Goal: Communication & Community: Answer question/provide support

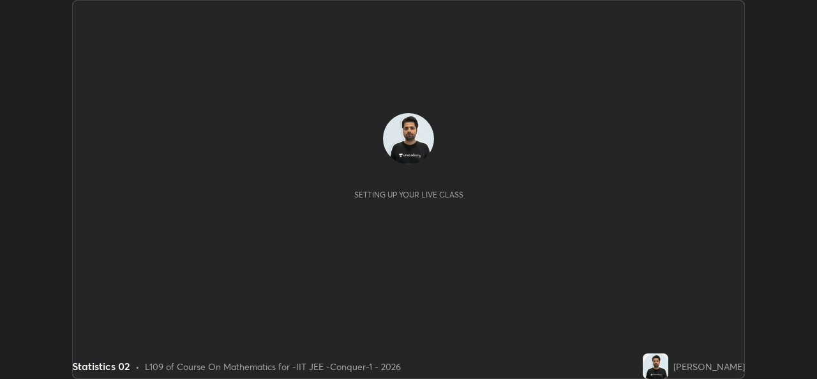
scroll to position [379, 817]
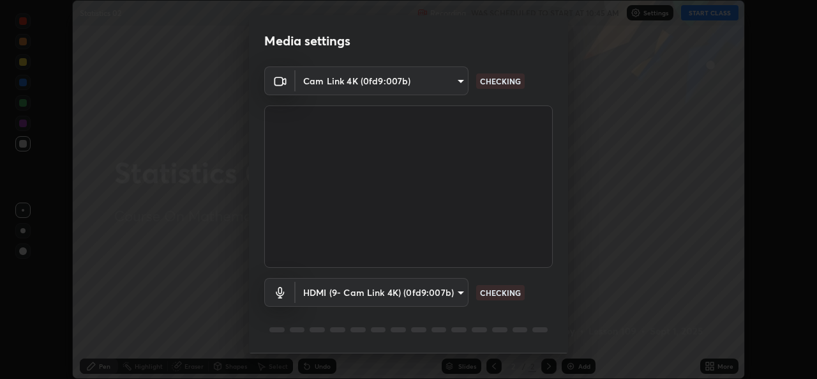
type input "162a4bef6d5de59660943d10e2777e2613c591b7fe343c7323db06c6e3c7e835"
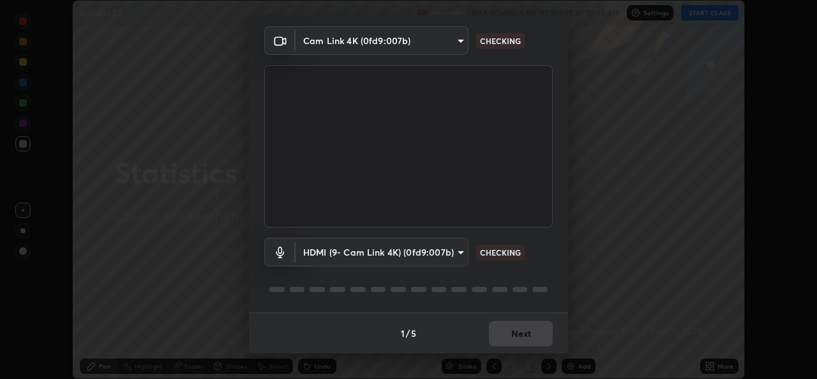
click at [517, 335] on div "1 / 5 Next" at bounding box center [408, 332] width 319 height 41
click at [526, 337] on div "1 / 5 Next" at bounding box center [408, 332] width 319 height 41
click at [535, 338] on div "1 / 5 Next" at bounding box center [408, 332] width 319 height 41
click at [536, 337] on div "1 / 5 Next" at bounding box center [408, 332] width 319 height 41
click at [532, 330] on div "1 / 5 Next" at bounding box center [408, 332] width 319 height 41
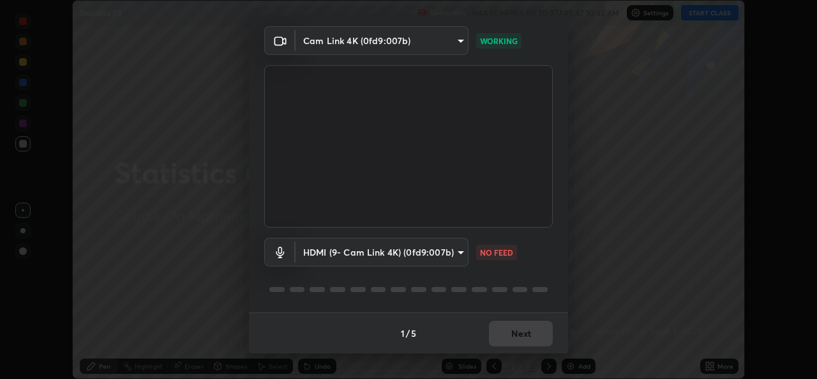
click at [447, 257] on body "Erase all Statistics 02 Recording WAS SCHEDULED TO START AT 10:45 AM Settings S…" at bounding box center [408, 189] width 817 height 379
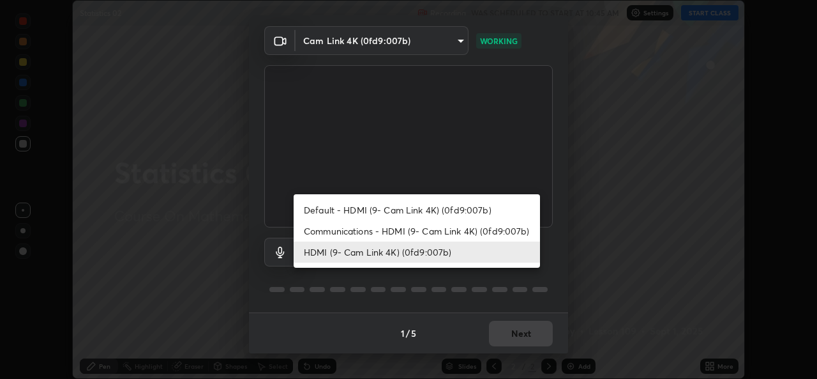
click at [420, 253] on li "HDMI (9- Cam Link 4K) (0fd9:007b)" at bounding box center [417, 251] width 246 height 21
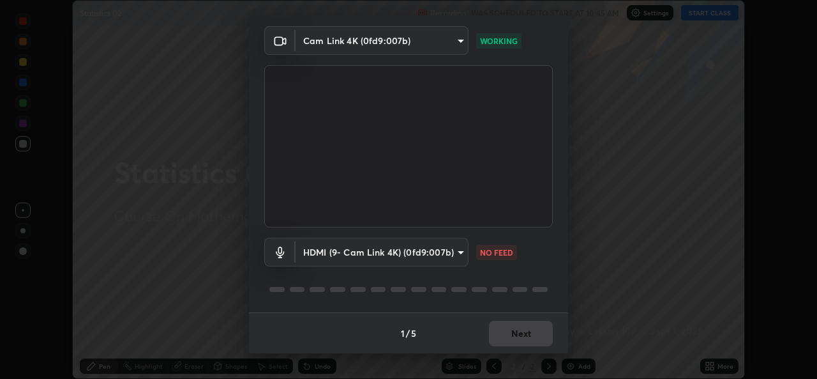
click at [416, 225] on video at bounding box center [408, 146] width 289 height 162
click at [419, 254] on body "Erase all Statistics 02 Recording WAS SCHEDULED TO START AT 10:45 AM Settings S…" at bounding box center [408, 189] width 817 height 379
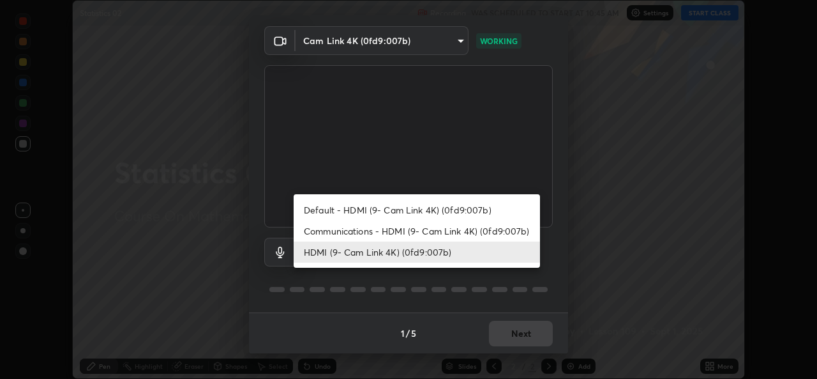
click at [423, 233] on li "Communications - HDMI (9- Cam Link 4K) (0fd9:007b)" at bounding box center [417, 230] width 246 height 21
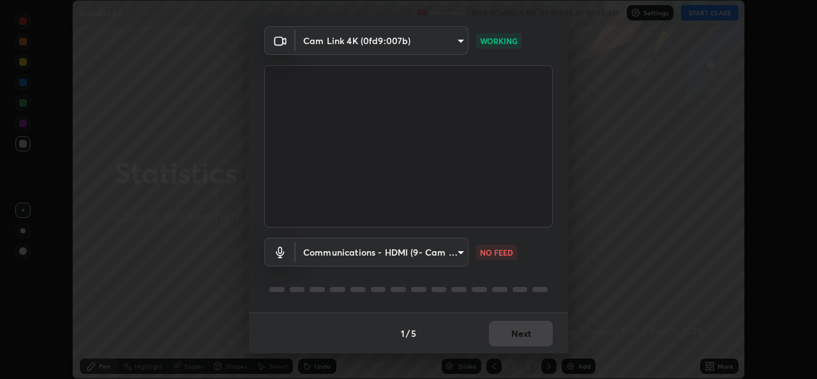
click at [418, 254] on li "HDMI (9- Cam Link 4K) (0fd9:007b)" at bounding box center [386, 252] width 185 height 12
type input "1d4febaa8ec43250a5abd803b4b9017d31c20cfa2482e27e93703920a67056a4"
click at [521, 340] on div "1 / 5 Next" at bounding box center [408, 332] width 319 height 41
click at [517, 329] on div "1 / 5 Next" at bounding box center [408, 332] width 319 height 41
click at [510, 337] on div "1 / 5 Next" at bounding box center [408, 332] width 319 height 41
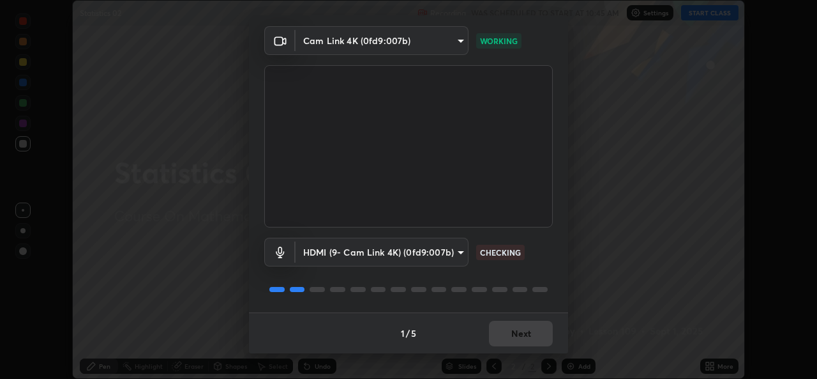
click at [515, 336] on div "1 / 5 Next" at bounding box center [408, 332] width 319 height 41
click at [520, 335] on button "Next" at bounding box center [521, 334] width 64 height 26
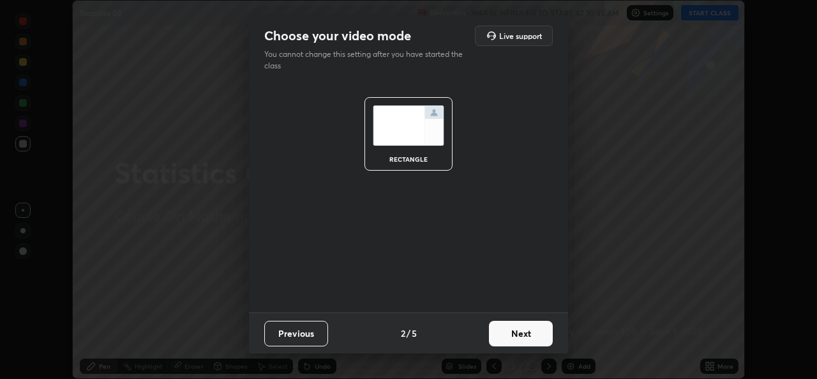
click at [519, 333] on button "Next" at bounding box center [521, 334] width 64 height 26
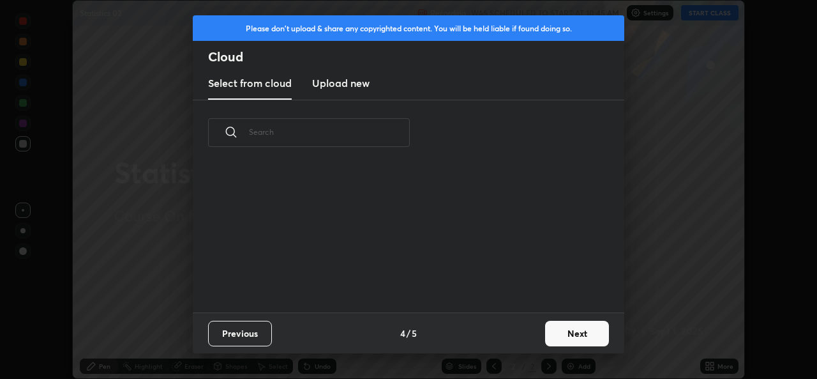
click at [530, 336] on div "Previous 4 / 5 Next" at bounding box center [409, 332] width 432 height 41
click at [547, 334] on button "Next" at bounding box center [577, 334] width 64 height 26
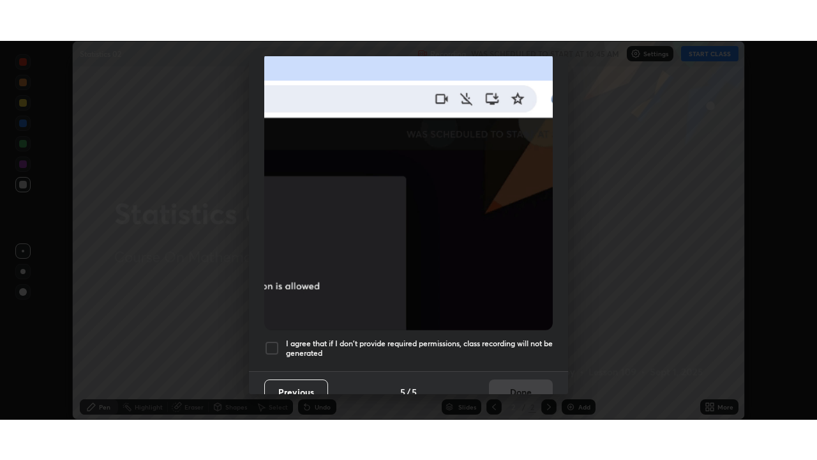
scroll to position [301, 0]
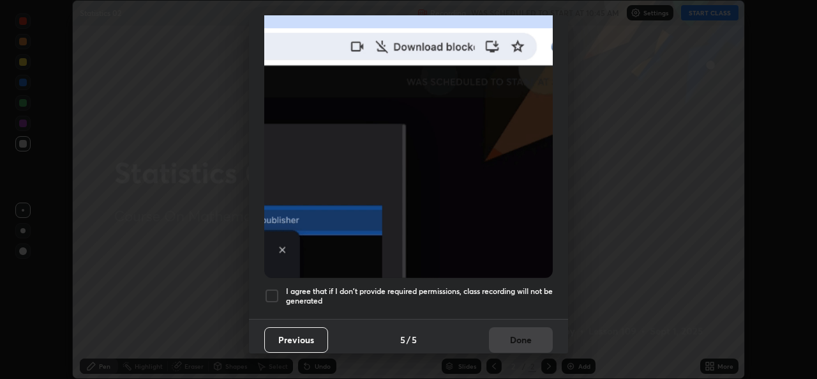
click at [271, 294] on div at bounding box center [271, 295] width 15 height 15
click at [498, 334] on button "Done" at bounding box center [521, 340] width 64 height 26
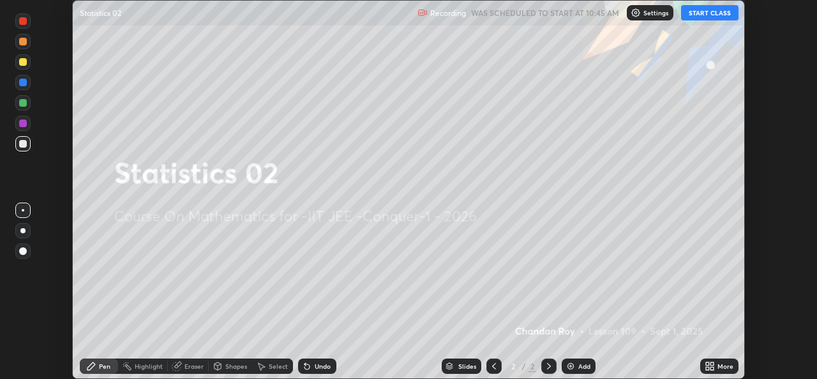
click at [703, 368] on div "More" at bounding box center [720, 365] width 38 height 15
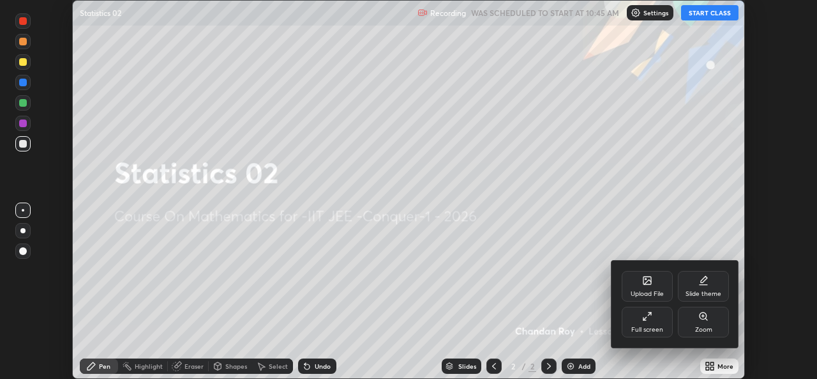
click at [646, 331] on div "Full screen" at bounding box center [648, 329] width 32 height 6
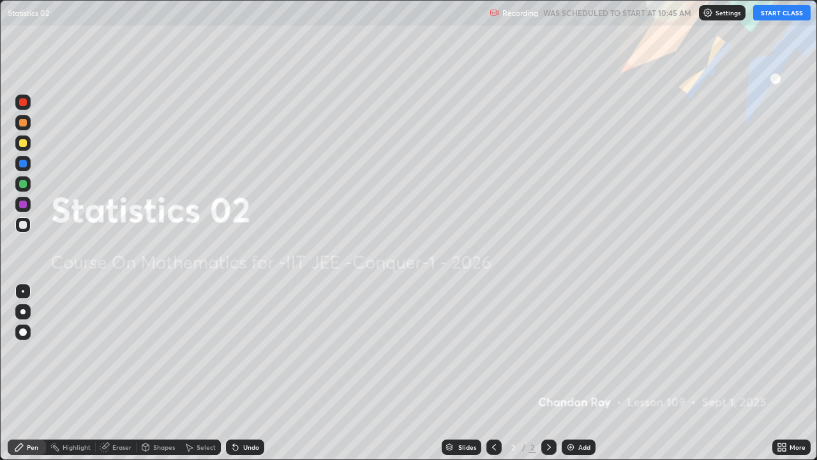
scroll to position [460, 817]
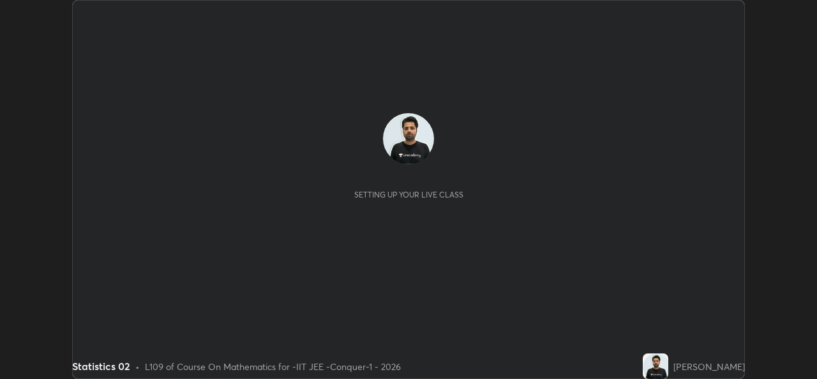
scroll to position [379, 817]
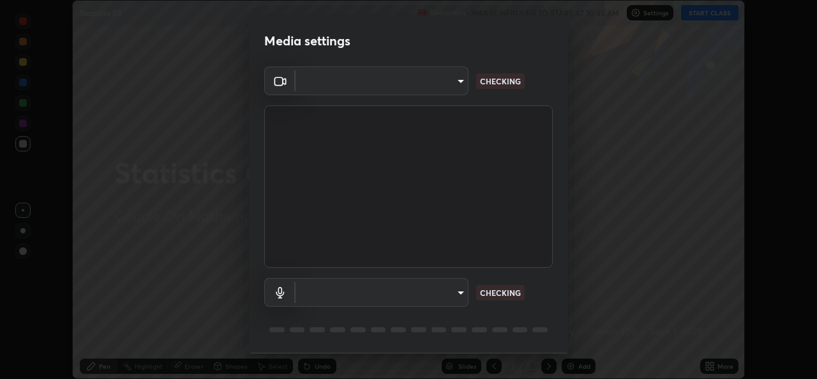
click at [442, 295] on body "Erase all Statistics 02 Recording WAS SCHEDULED TO START AT 10:45 AM Settings S…" at bounding box center [408, 189] width 817 height 379
type input "162a4bef6d5de59660943d10e2777e2613c591b7fe343c7323db06c6e3c7e835"
type input "1d4febaa8ec43250a5abd803b4b9017d31c20cfa2482e27e93703920a67056a4"
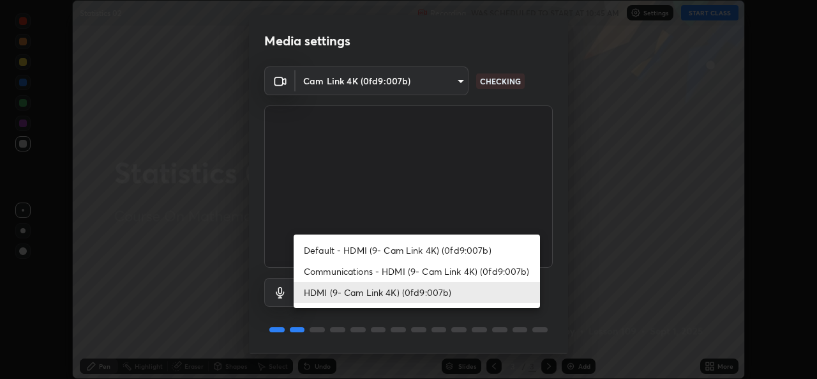
click at [435, 291] on li "HDMI (9- Cam Link 4K) (0fd9:007b)" at bounding box center [417, 292] width 246 height 21
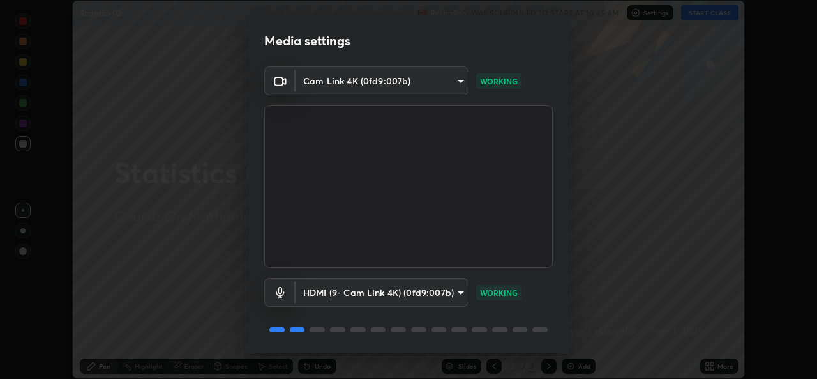
scroll to position [40, 0]
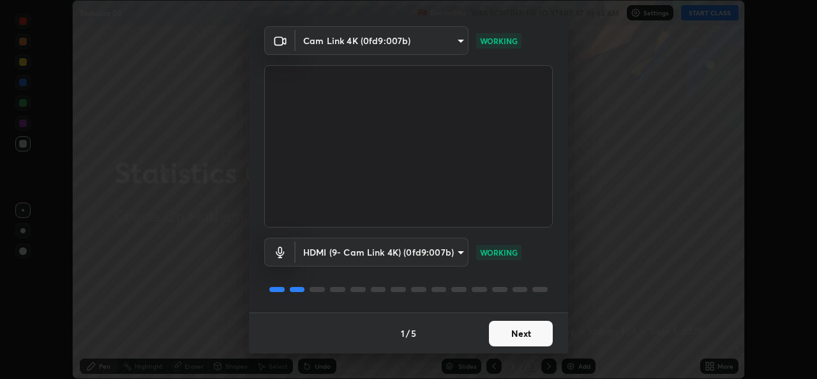
click at [519, 331] on button "Next" at bounding box center [521, 334] width 64 height 26
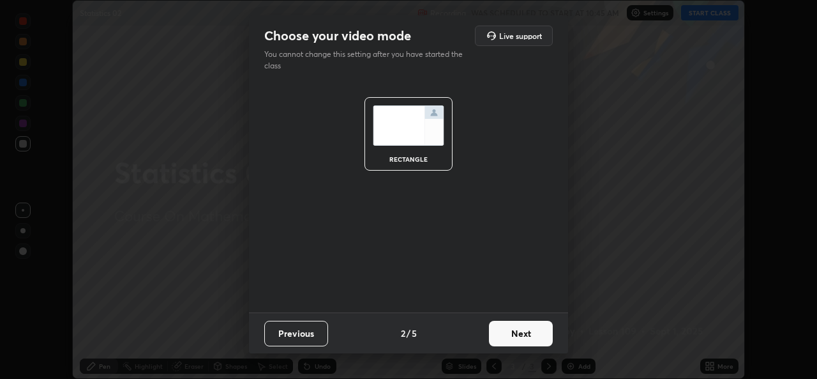
click at [530, 333] on button "Next" at bounding box center [521, 334] width 64 height 26
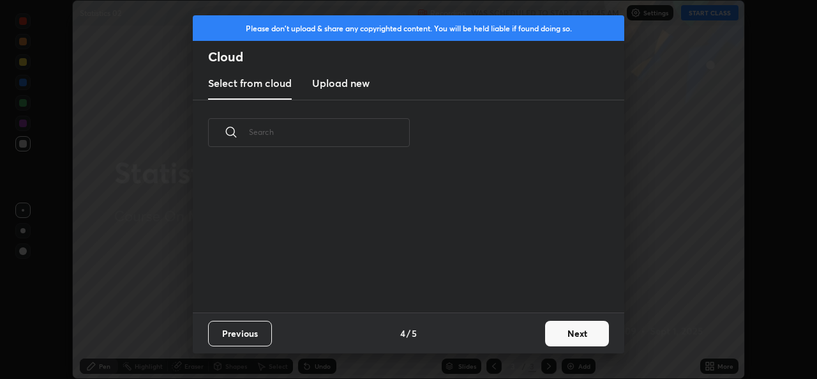
click at [545, 338] on button "Next" at bounding box center [577, 334] width 64 height 26
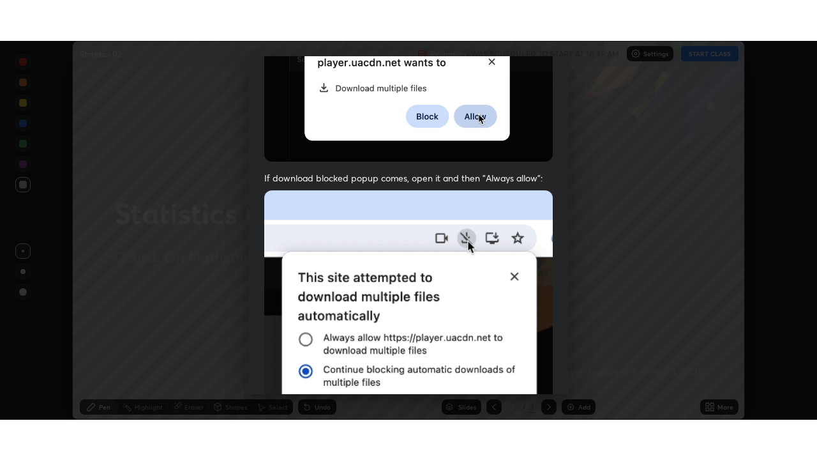
scroll to position [301, 0]
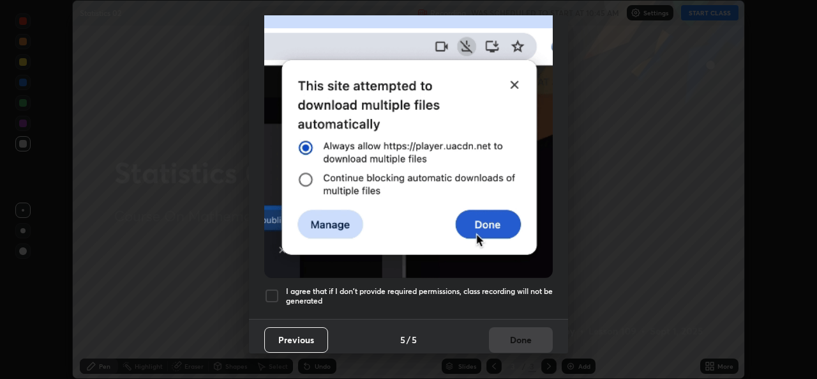
click at [265, 295] on div at bounding box center [271, 295] width 15 height 15
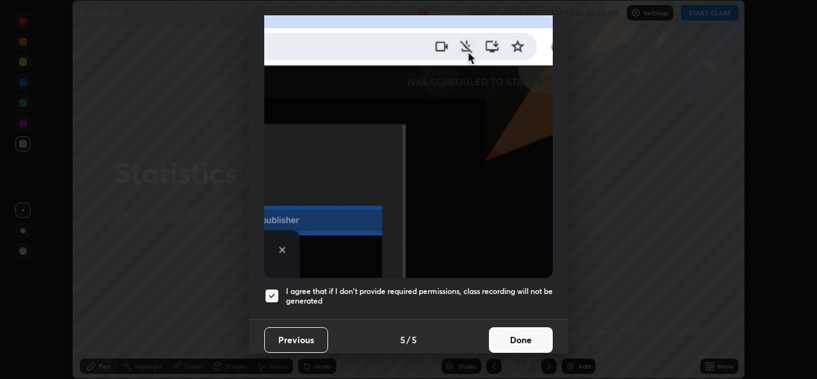
click at [524, 345] on button "Done" at bounding box center [521, 340] width 64 height 26
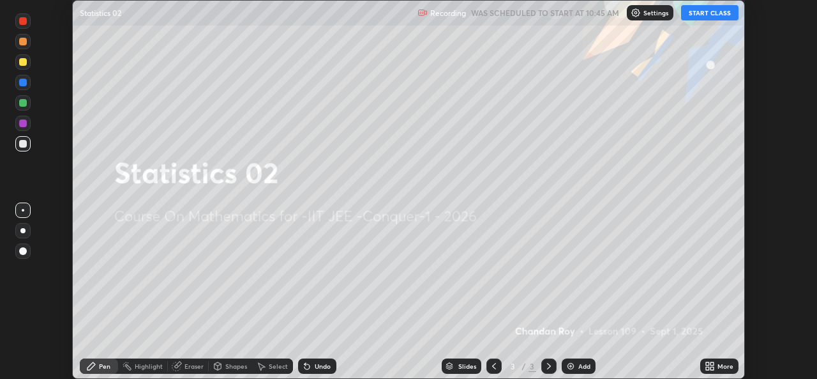
click at [702, 364] on div "More" at bounding box center [720, 365] width 38 height 15
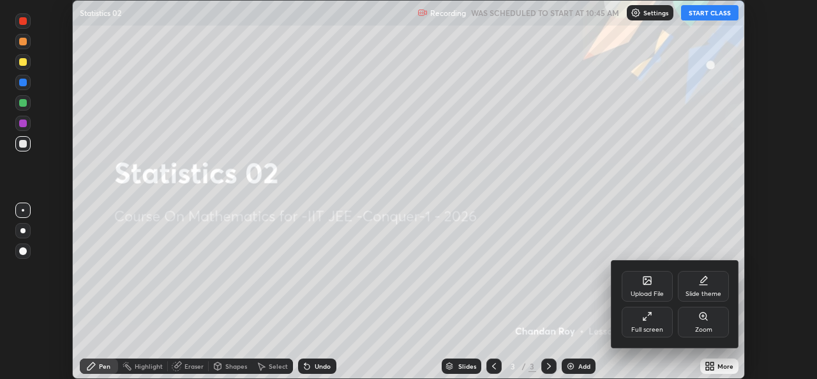
click at [641, 330] on div "Full screen" at bounding box center [648, 329] width 32 height 6
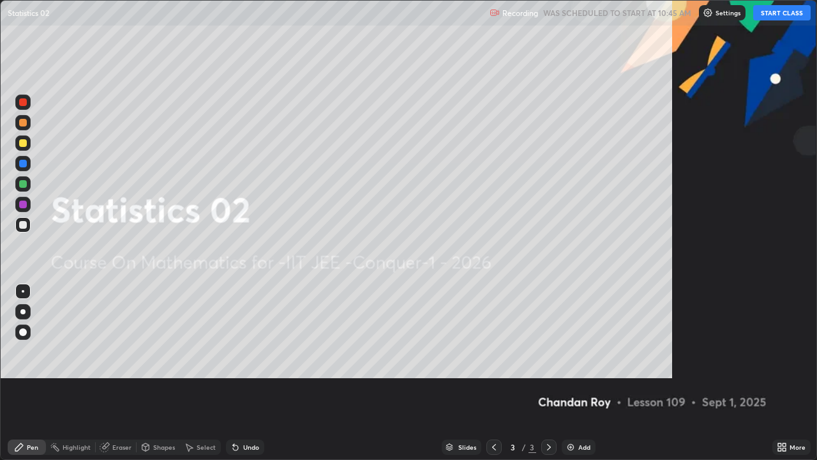
scroll to position [460, 817]
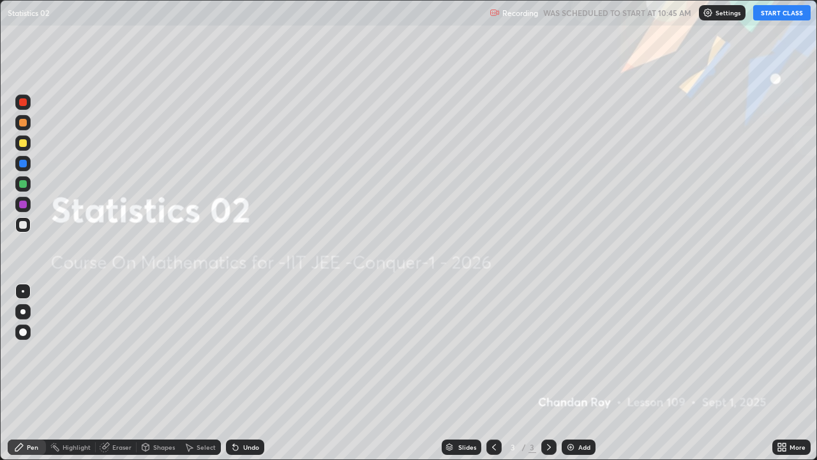
click at [785, 13] on button "START CLASS" at bounding box center [782, 12] width 57 height 15
click at [788, 378] on div "More" at bounding box center [792, 446] width 38 height 15
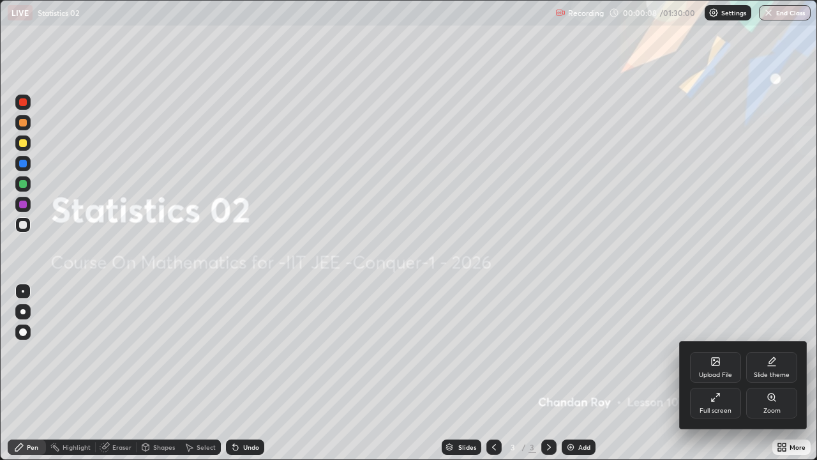
click at [722, 372] on div "Upload File" at bounding box center [715, 375] width 33 height 6
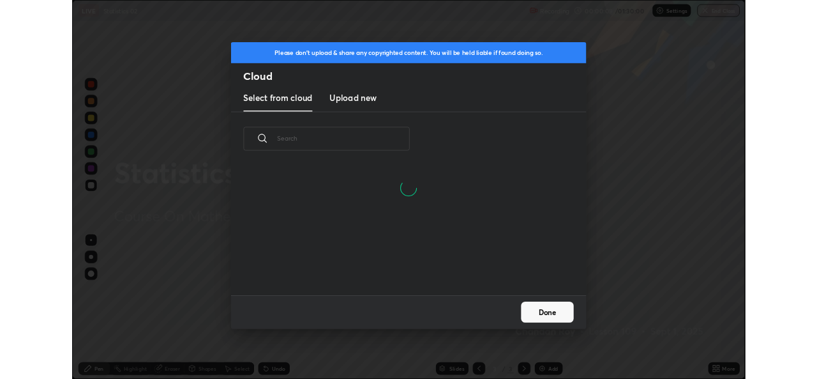
scroll to position [157, 410]
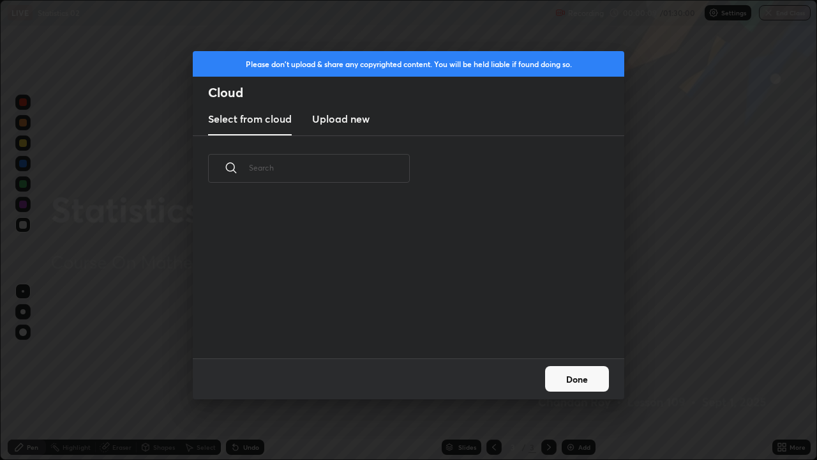
click at [357, 119] on h3 "Upload new" at bounding box center [340, 118] width 57 height 15
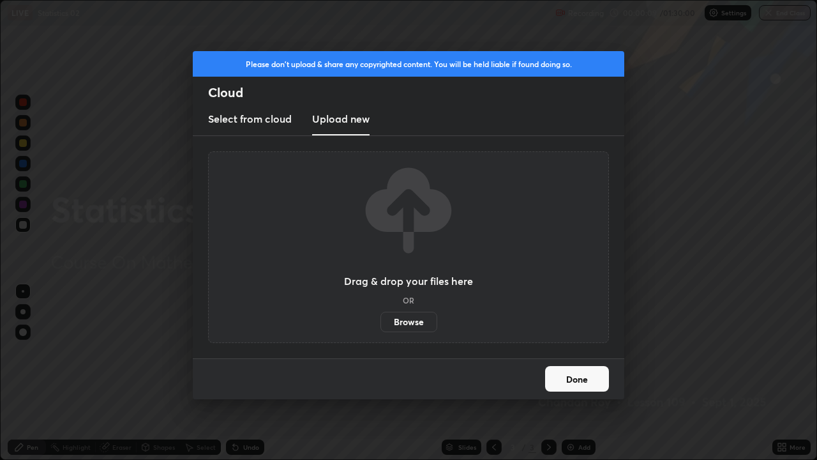
click at [416, 324] on label "Browse" at bounding box center [409, 322] width 57 height 20
click at [381, 324] on input "Browse" at bounding box center [381, 322] width 0 height 20
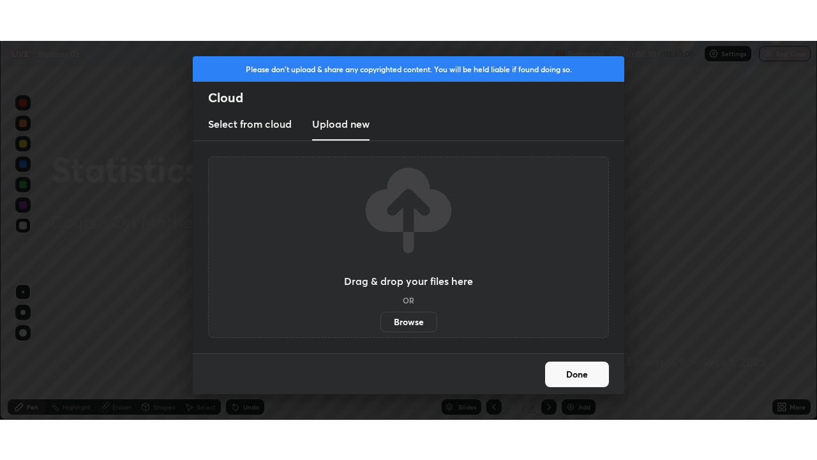
scroll to position [63481, 63042]
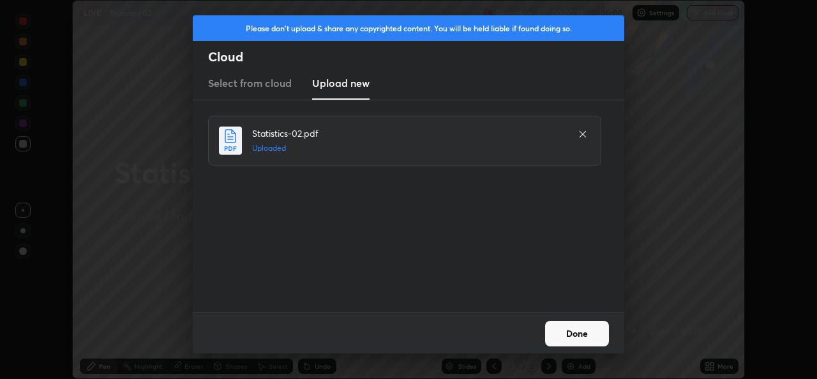
click at [577, 329] on button "Done" at bounding box center [577, 334] width 64 height 26
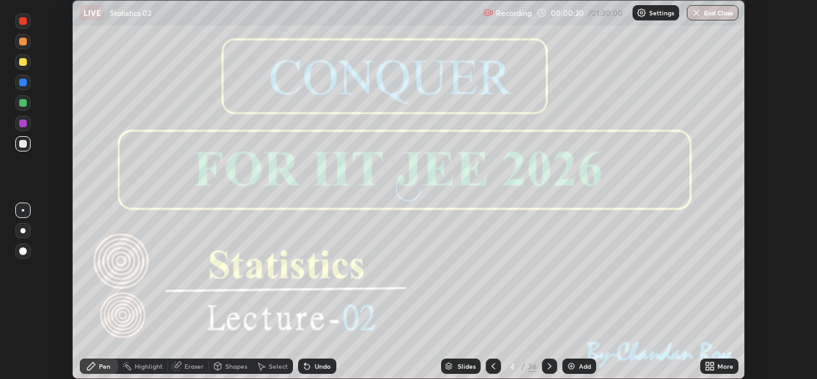
click at [721, 368] on div "More" at bounding box center [726, 366] width 16 height 6
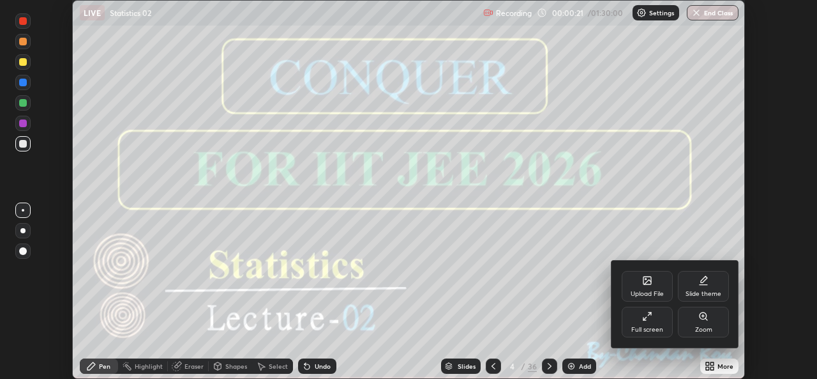
click at [644, 324] on div "Full screen" at bounding box center [647, 322] width 51 height 31
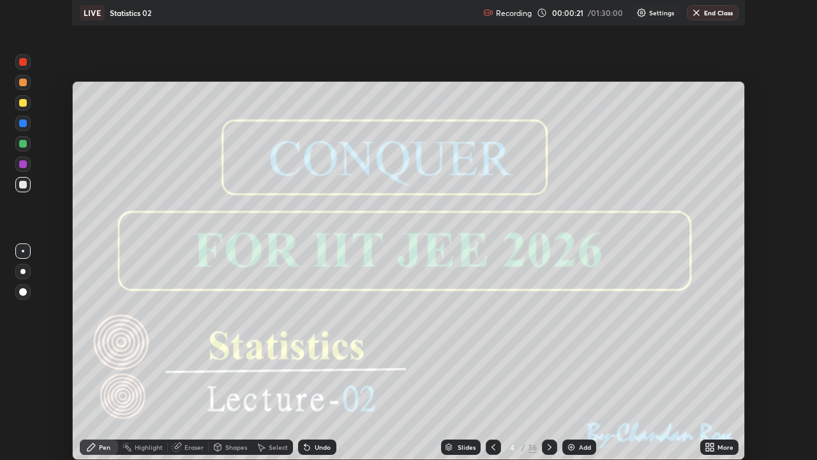
scroll to position [460, 817]
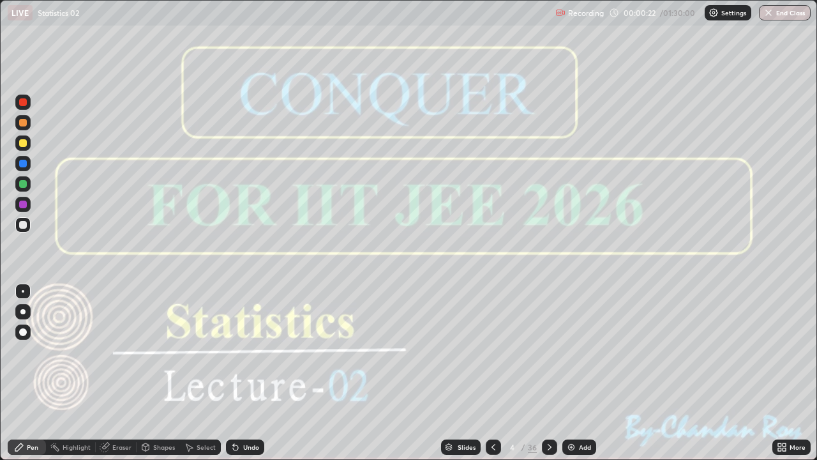
click at [549, 378] on icon at bounding box center [550, 447] width 10 height 10
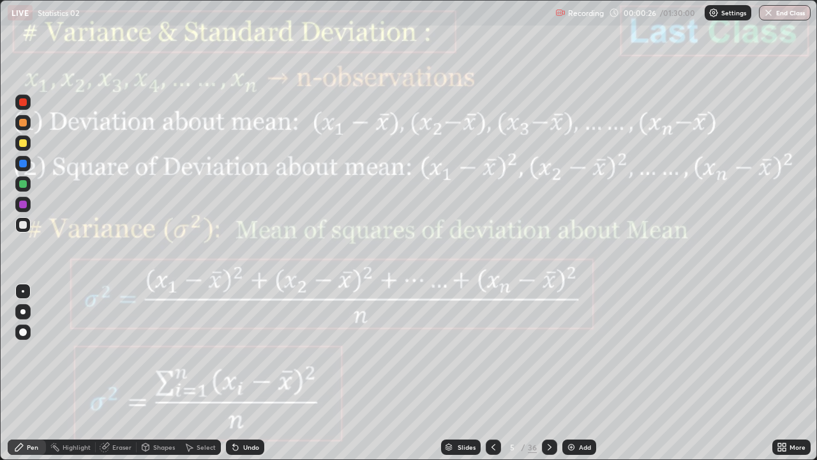
click at [492, 378] on icon at bounding box center [494, 447] width 10 height 10
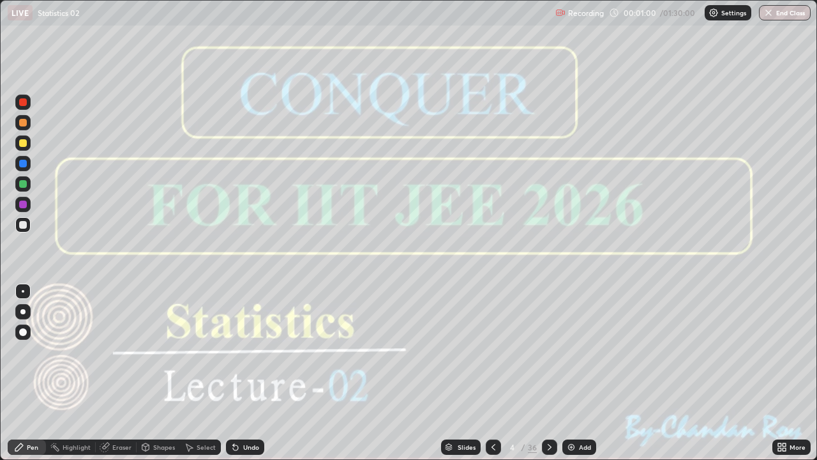
click at [550, 378] on div at bounding box center [549, 446] width 15 height 15
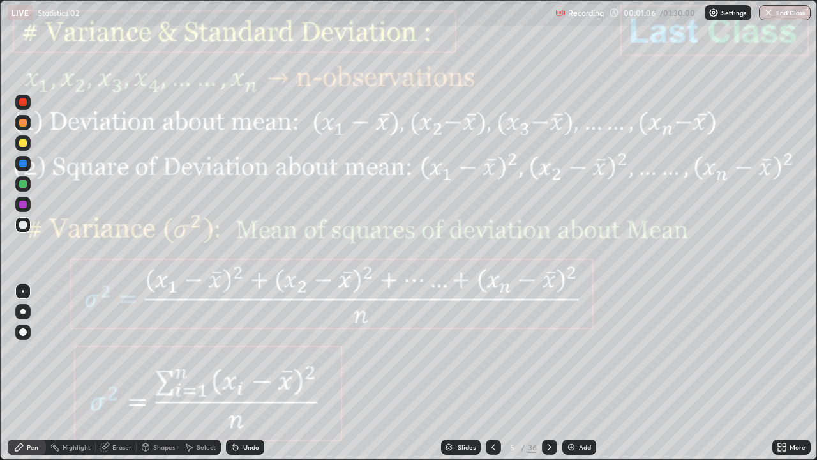
click at [549, 378] on icon at bounding box center [550, 447] width 10 height 10
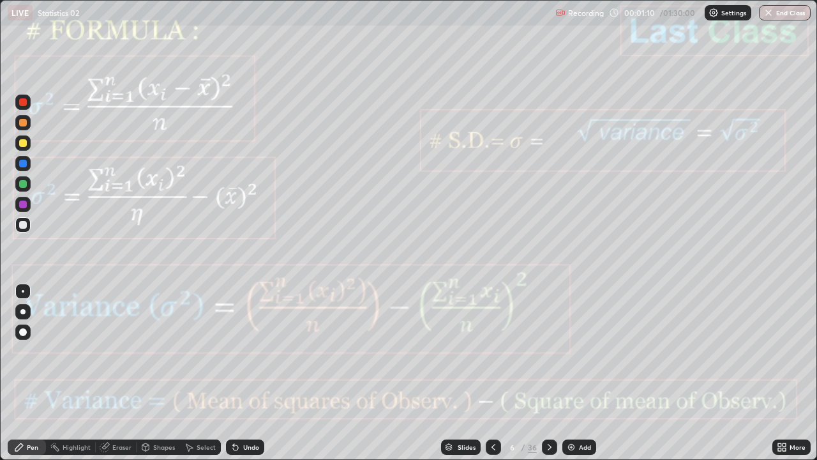
click at [556, 378] on div at bounding box center [549, 447] width 15 height 26
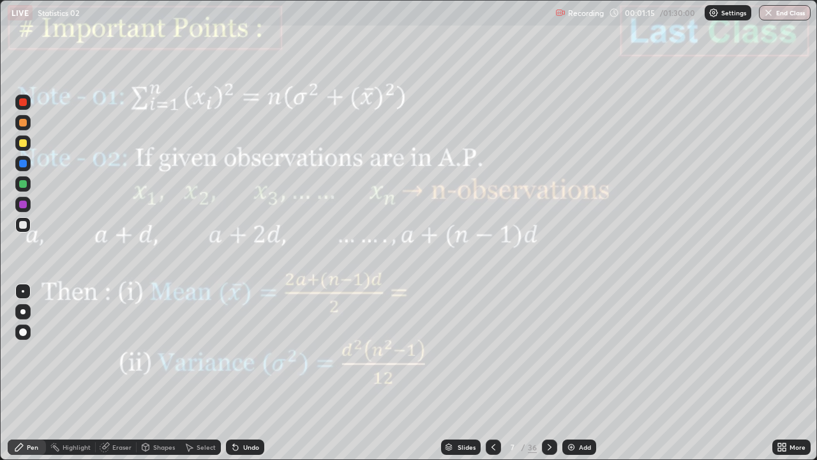
click at [548, 378] on icon at bounding box center [550, 447] width 10 height 10
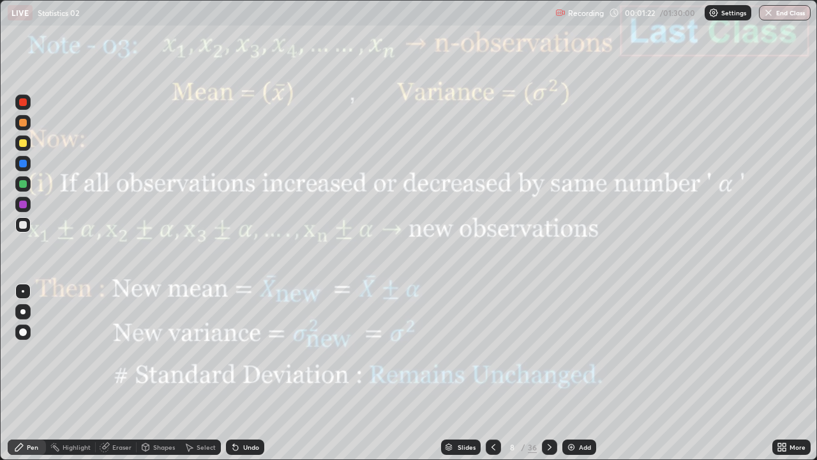
click at [549, 378] on icon at bounding box center [550, 447] width 10 height 10
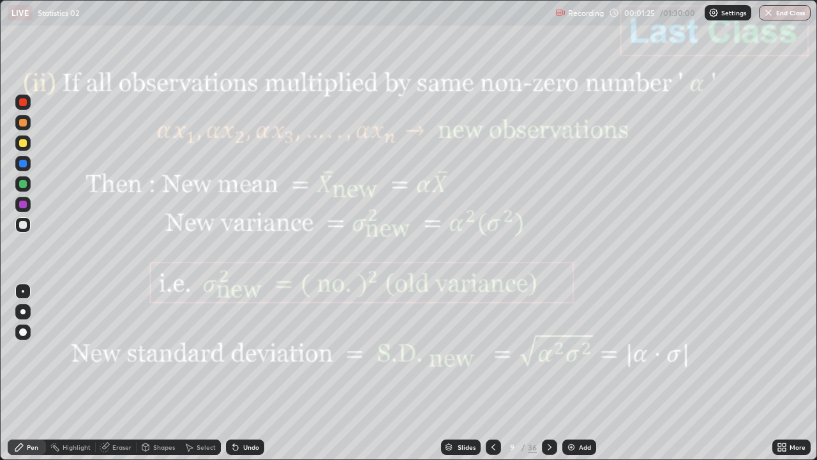
click at [549, 378] on icon at bounding box center [550, 447] width 10 height 10
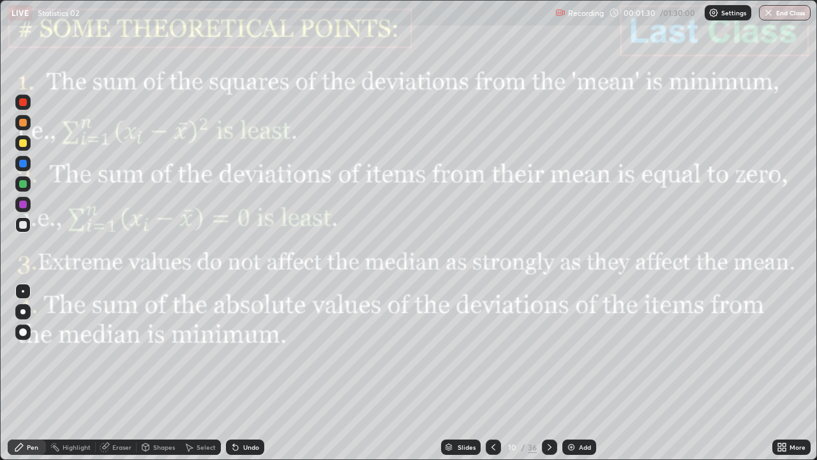
click at [554, 378] on div at bounding box center [549, 447] width 15 height 26
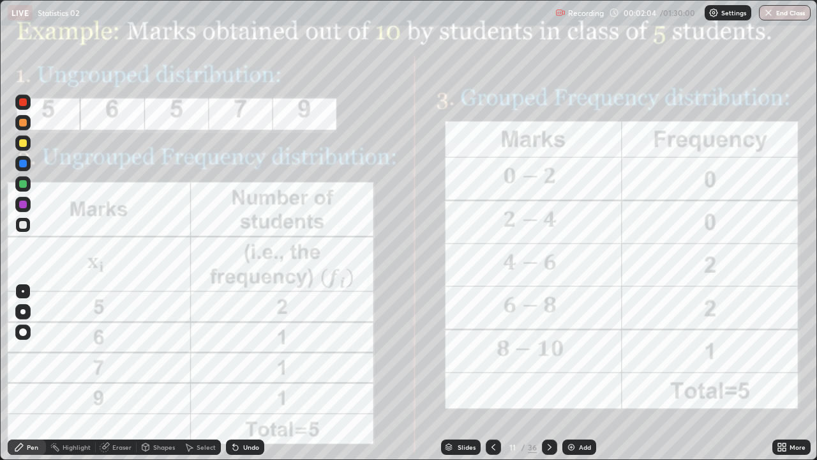
click at [548, 378] on icon at bounding box center [550, 447] width 10 height 10
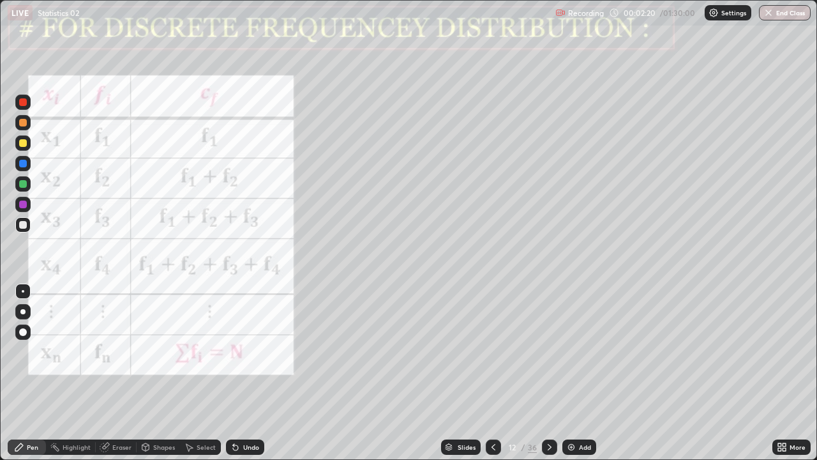
click at [72, 378] on div "Highlight" at bounding box center [77, 447] width 28 height 6
click at [21, 202] on div at bounding box center [23, 205] width 8 height 8
click at [30, 378] on div "Pen" at bounding box center [32, 447] width 11 height 6
click at [27, 378] on div "Pen" at bounding box center [27, 446] width 38 height 15
click at [250, 378] on div "Undo" at bounding box center [245, 446] width 38 height 15
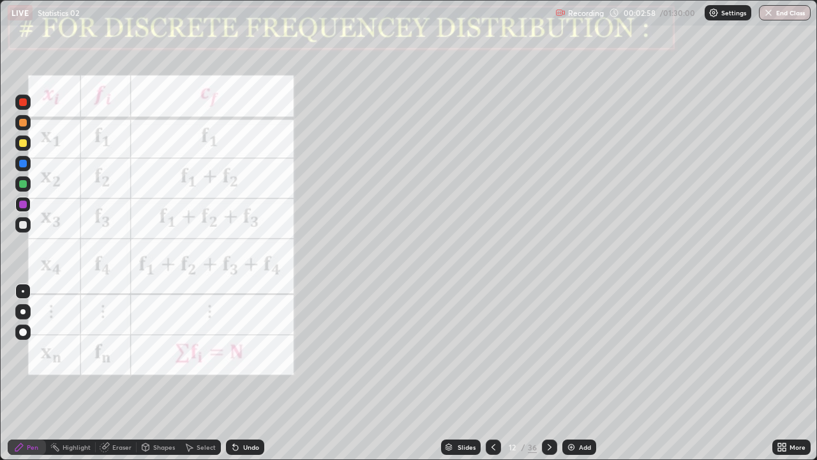
click at [29, 378] on div "Pen" at bounding box center [27, 446] width 38 height 15
click at [27, 378] on div "Pen" at bounding box center [32, 447] width 11 height 6
click at [26, 204] on div at bounding box center [23, 205] width 8 height 8
click at [23, 205] on div at bounding box center [23, 205] width 8 height 8
click at [23, 183] on div at bounding box center [23, 184] width 8 height 8
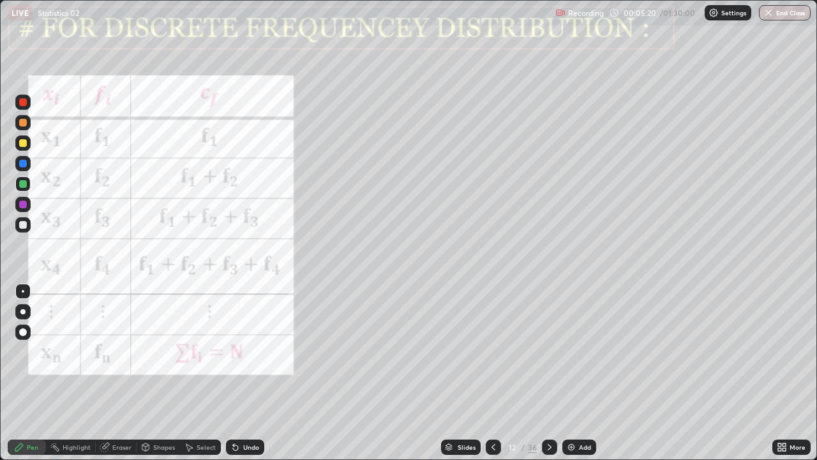
click at [29, 205] on div at bounding box center [22, 204] width 15 height 15
click at [548, 378] on icon at bounding box center [550, 447] width 10 height 10
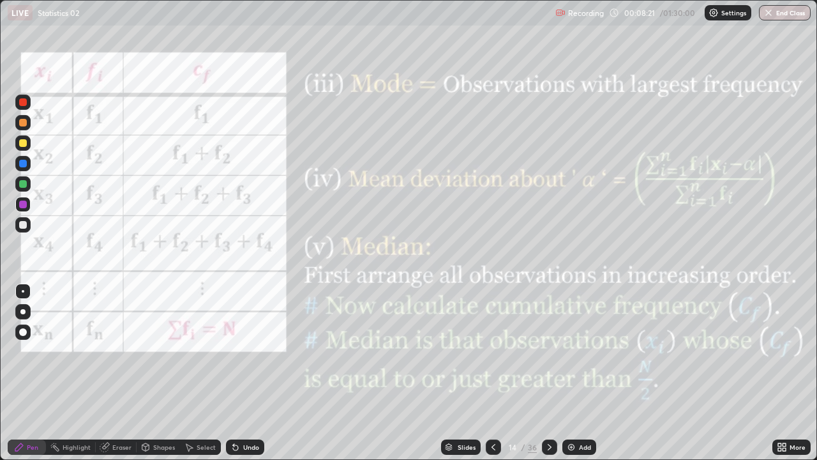
click at [554, 378] on div at bounding box center [549, 446] width 15 height 15
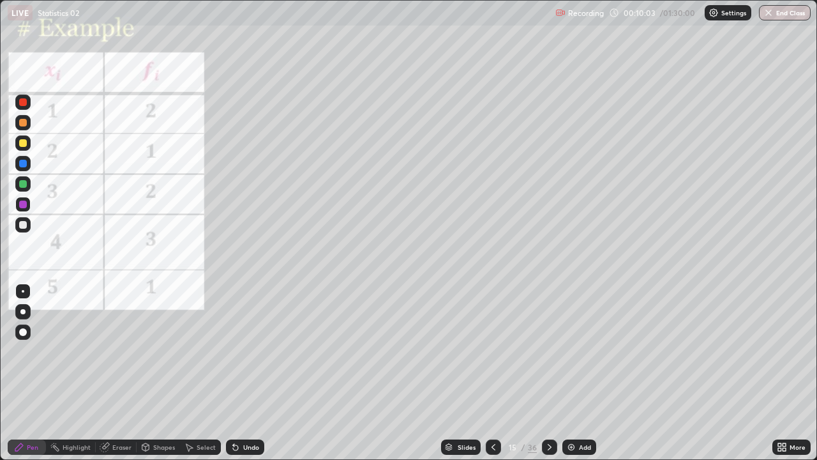
click at [166, 378] on div "Shapes" at bounding box center [164, 447] width 22 height 6
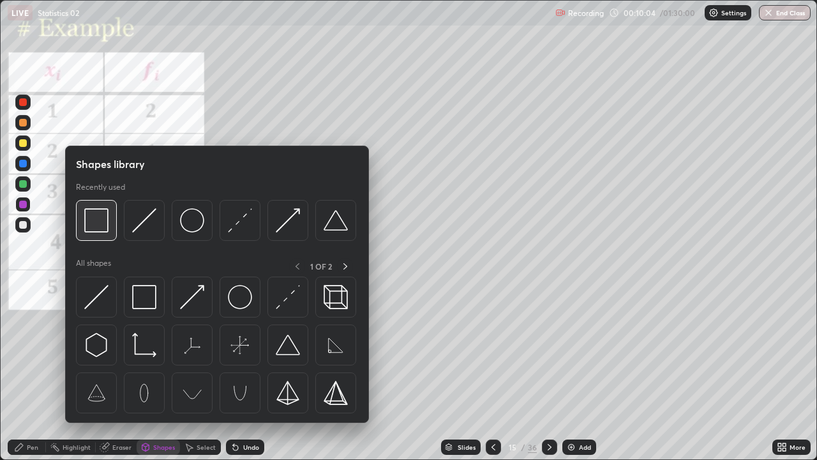
click at [100, 220] on img at bounding box center [96, 220] width 24 height 24
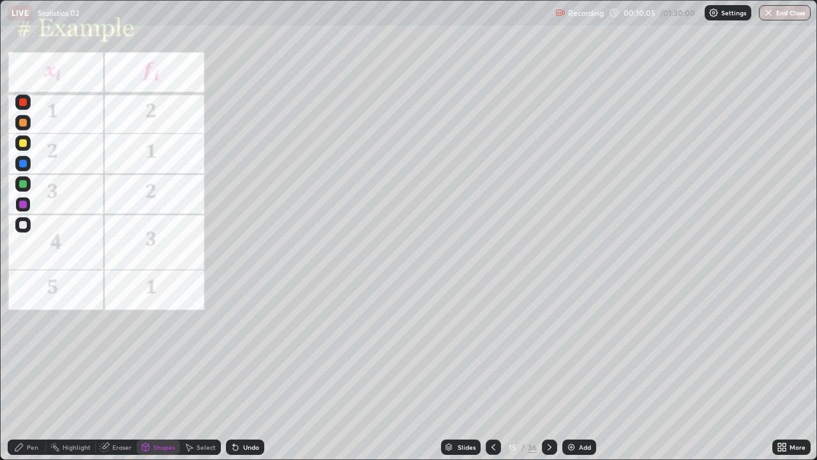
click at [29, 200] on div at bounding box center [22, 204] width 15 height 15
click at [26, 142] on div at bounding box center [23, 143] width 8 height 8
click at [32, 378] on div "Pen" at bounding box center [27, 446] width 38 height 15
click at [23, 209] on div at bounding box center [22, 204] width 15 height 15
click at [22, 204] on div at bounding box center [23, 205] width 8 height 8
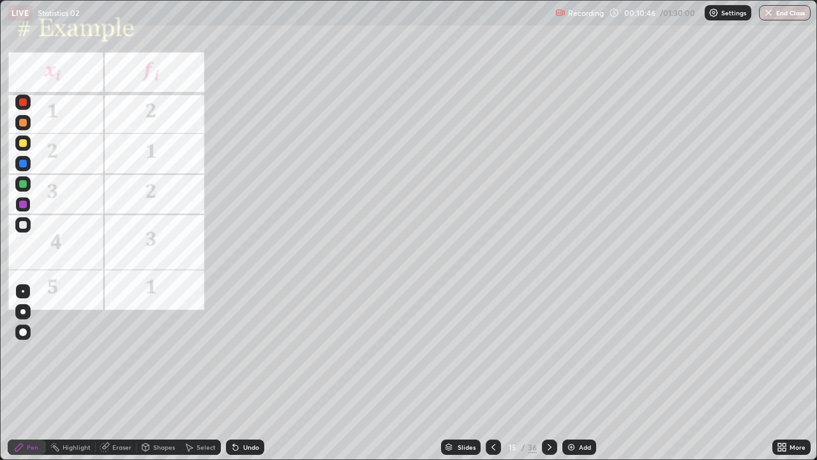
click at [149, 378] on div "Shapes" at bounding box center [158, 446] width 43 height 15
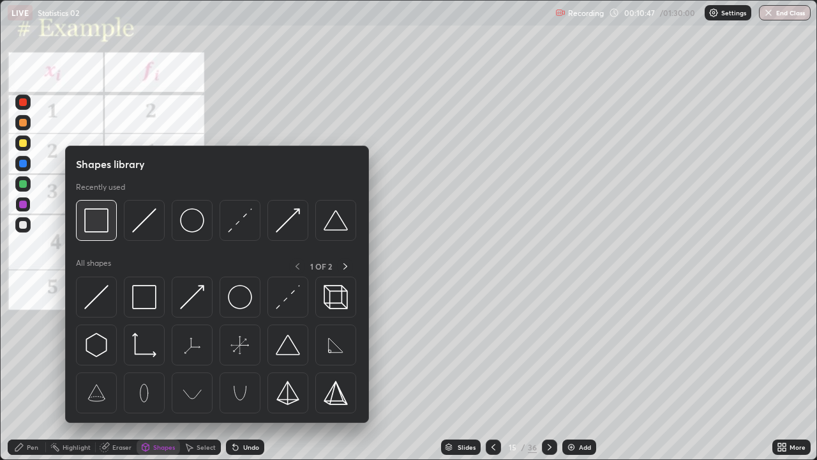
click at [99, 219] on img at bounding box center [96, 220] width 24 height 24
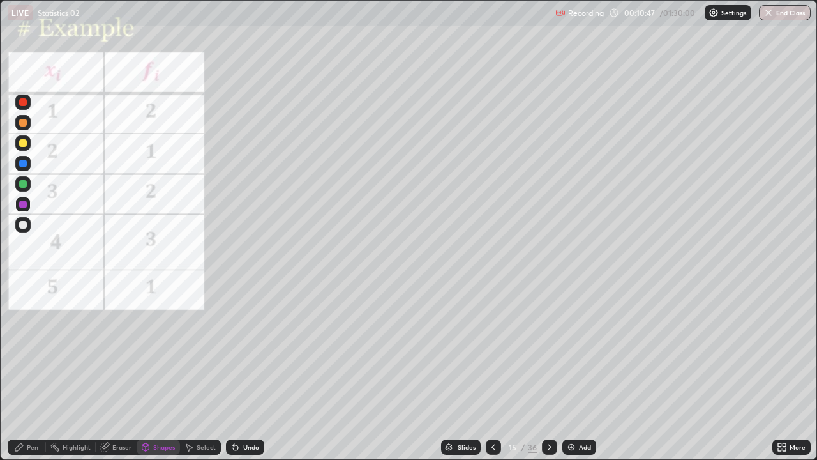
click at [24, 203] on div at bounding box center [23, 205] width 8 height 8
click at [24, 105] on div at bounding box center [23, 102] width 8 height 8
click at [31, 378] on div "Pen" at bounding box center [27, 446] width 38 height 15
click at [20, 186] on div at bounding box center [23, 184] width 8 height 8
click at [24, 165] on div at bounding box center [23, 164] width 8 height 8
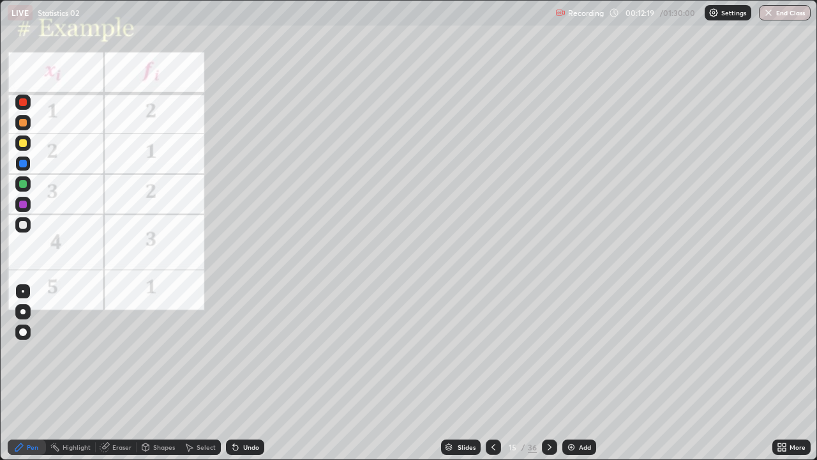
click at [29, 185] on div at bounding box center [22, 183] width 15 height 15
click at [27, 204] on div at bounding box center [22, 204] width 15 height 15
click at [22, 145] on div at bounding box center [23, 143] width 8 height 8
click at [548, 378] on icon at bounding box center [550, 447] width 10 height 10
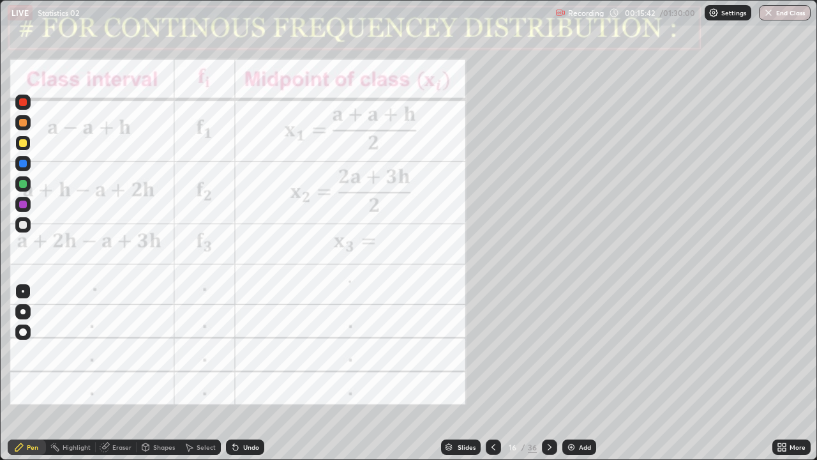
click at [470, 378] on div "Slides" at bounding box center [467, 447] width 18 height 6
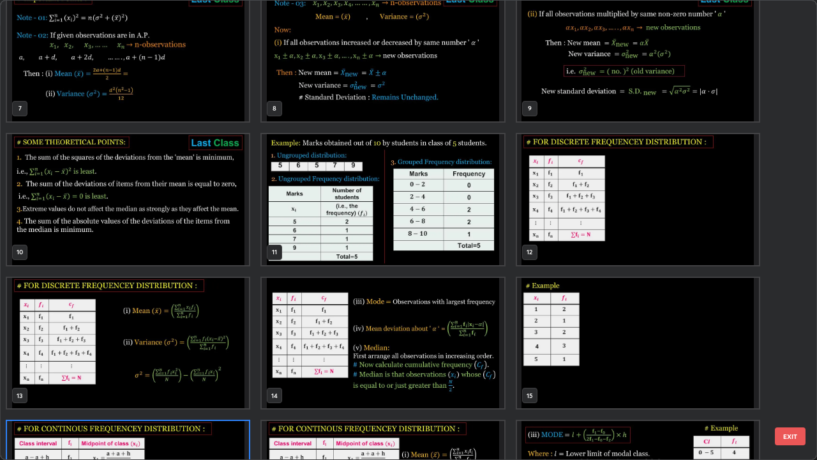
scroll to position [280, 0]
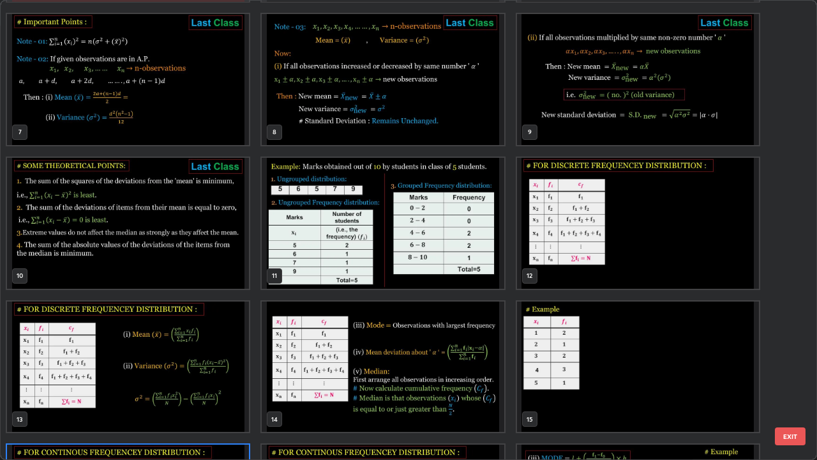
click at [469, 241] on img "grid" at bounding box center [383, 223] width 242 height 131
click at [471, 234] on img "grid" at bounding box center [383, 223] width 242 height 131
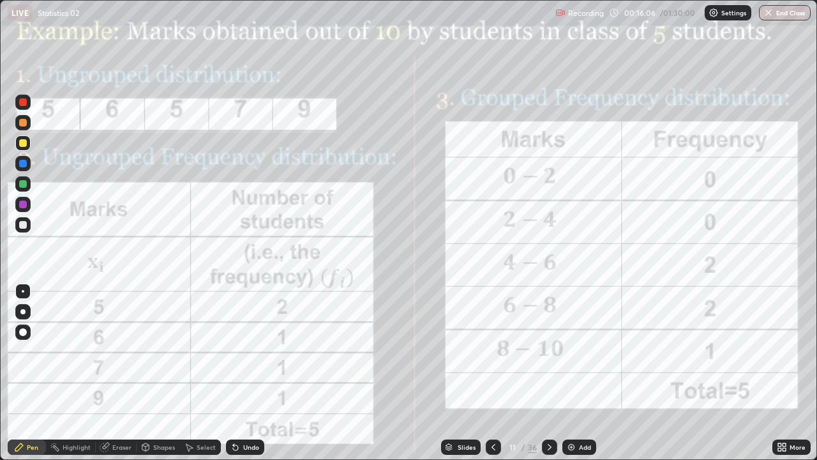
click at [555, 378] on div at bounding box center [549, 446] width 15 height 15
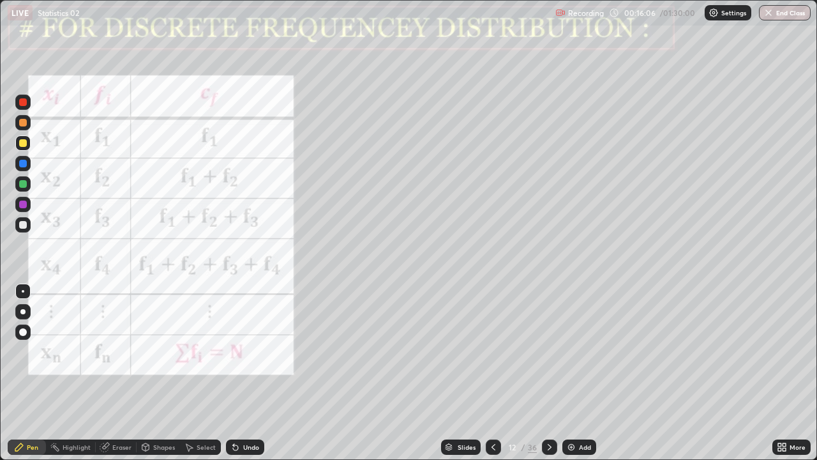
click at [548, 378] on icon at bounding box center [550, 447] width 10 height 10
click at [554, 378] on div at bounding box center [549, 446] width 15 height 15
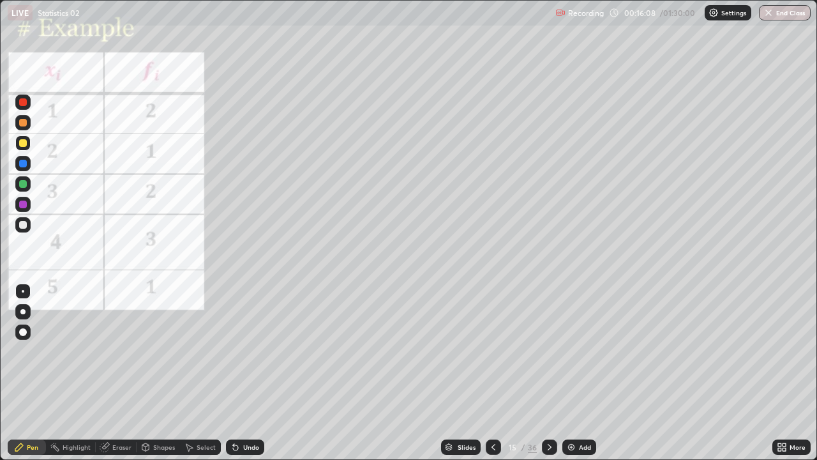
click at [548, 378] on icon at bounding box center [550, 447] width 10 height 10
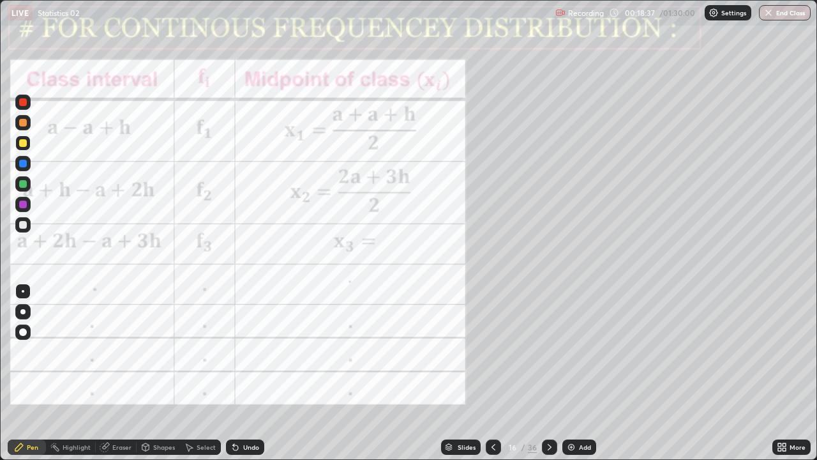
click at [240, 378] on div "Undo" at bounding box center [245, 446] width 38 height 15
click at [26, 202] on div at bounding box center [23, 205] width 8 height 8
click at [554, 378] on div at bounding box center [549, 446] width 15 height 15
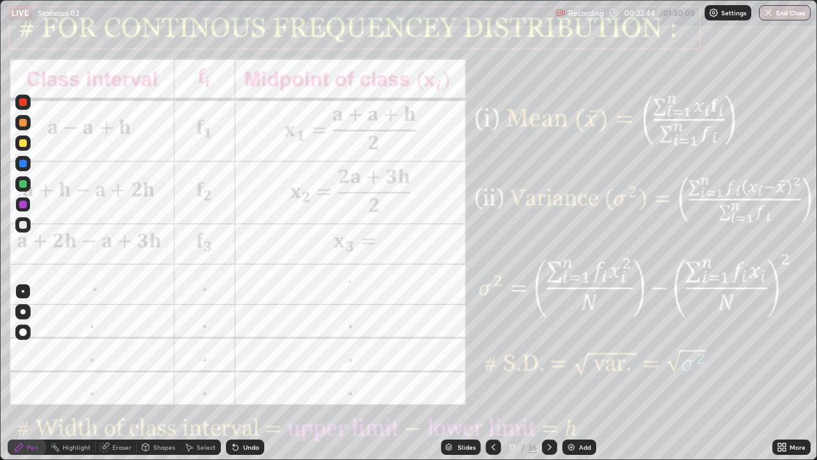
click at [548, 378] on icon at bounding box center [550, 447] width 10 height 10
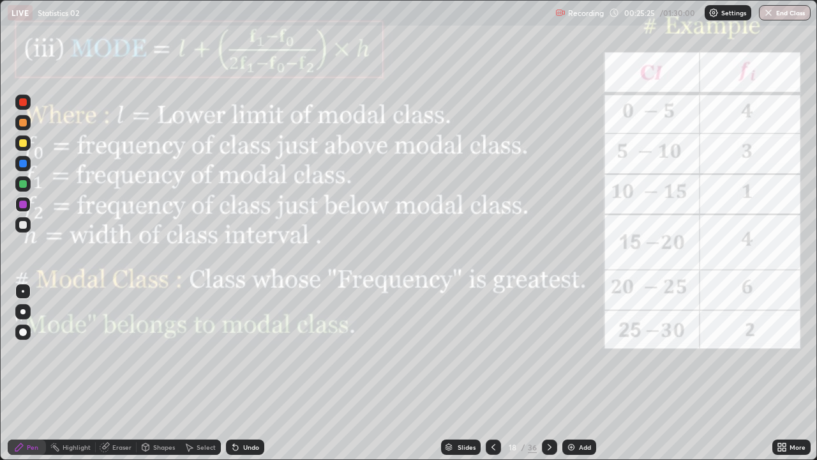
click at [158, 378] on div "Shapes" at bounding box center [164, 447] width 22 height 6
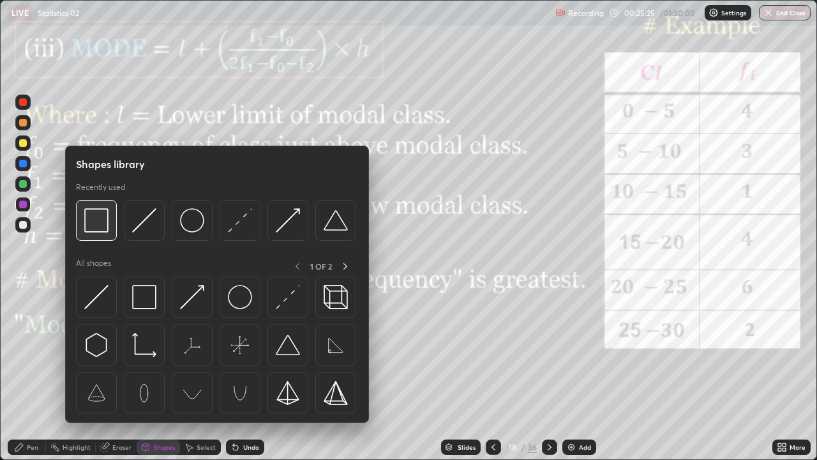
click at [100, 224] on img at bounding box center [96, 220] width 24 height 24
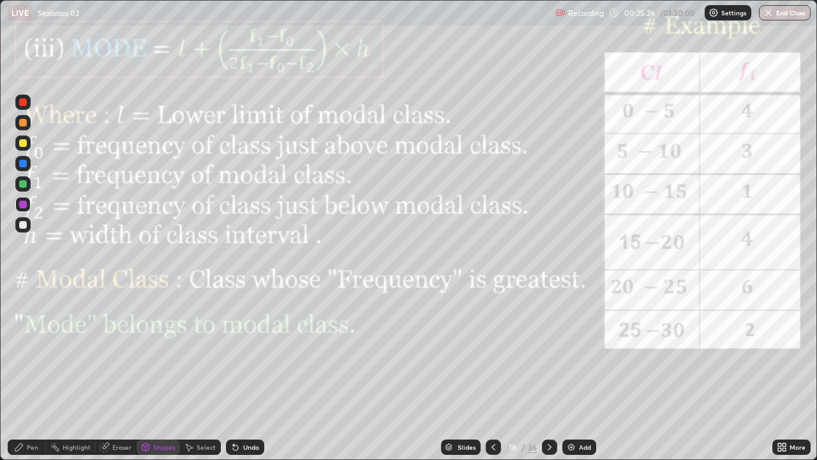
click at [25, 205] on div at bounding box center [23, 205] width 8 height 8
click at [23, 205] on div at bounding box center [23, 205] width 8 height 8
click at [247, 378] on div "Undo" at bounding box center [245, 446] width 38 height 15
click at [36, 378] on div "Pen" at bounding box center [32, 447] width 11 height 6
click at [27, 102] on div at bounding box center [22, 102] width 15 height 15
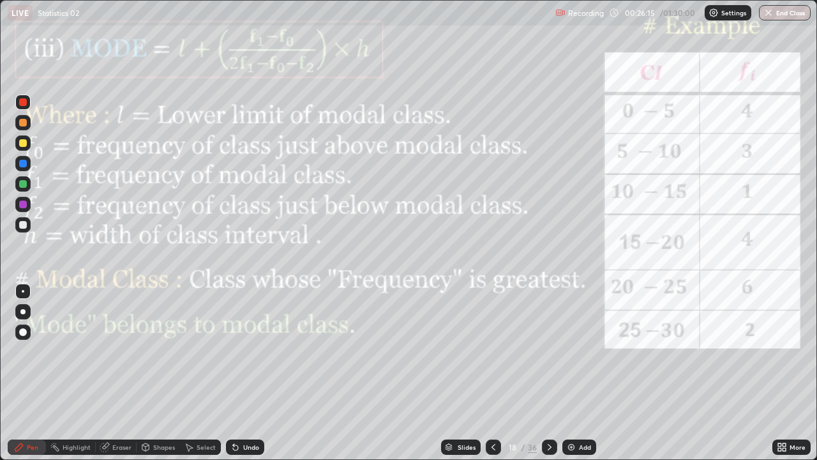
click at [543, 378] on div at bounding box center [549, 447] width 15 height 26
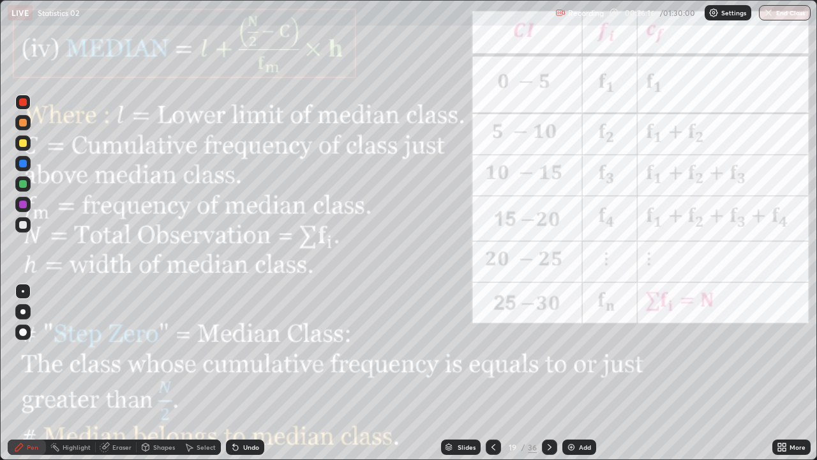
click at [546, 378] on div at bounding box center [549, 447] width 15 height 26
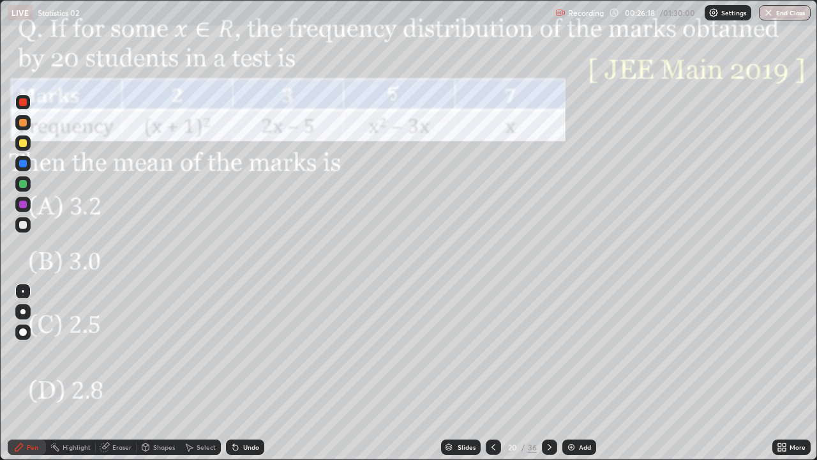
click at [498, 378] on div at bounding box center [493, 446] width 15 height 15
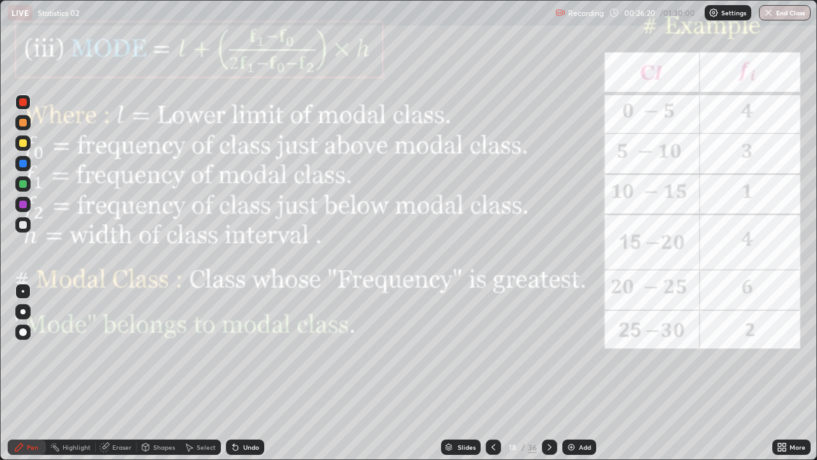
click at [253, 378] on div "Undo" at bounding box center [245, 446] width 38 height 15
click at [25, 184] on div at bounding box center [23, 184] width 8 height 8
click at [246, 378] on div "Undo" at bounding box center [251, 447] width 16 height 6
click at [391, 378] on div "Slides 18 / 36 Add" at bounding box center [518, 447] width 508 height 26
click at [385, 378] on div "Slides 18 / 36 Add" at bounding box center [518, 447] width 508 height 26
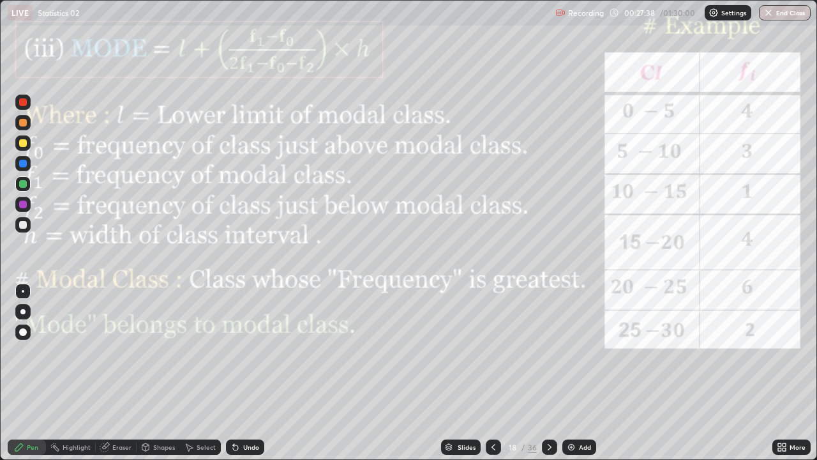
click at [388, 378] on div "Slides 18 / 36 Add" at bounding box center [518, 447] width 508 height 26
click at [117, 378] on div "Eraser" at bounding box center [121, 447] width 19 height 6
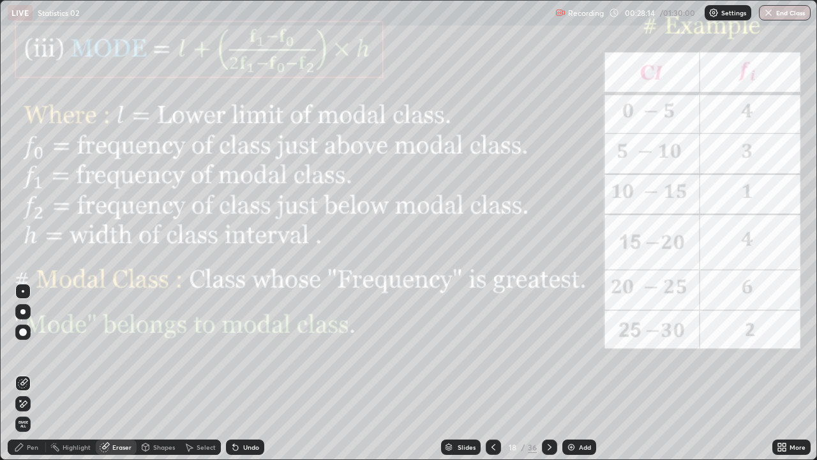
click at [25, 378] on div "Pen" at bounding box center [27, 446] width 38 height 15
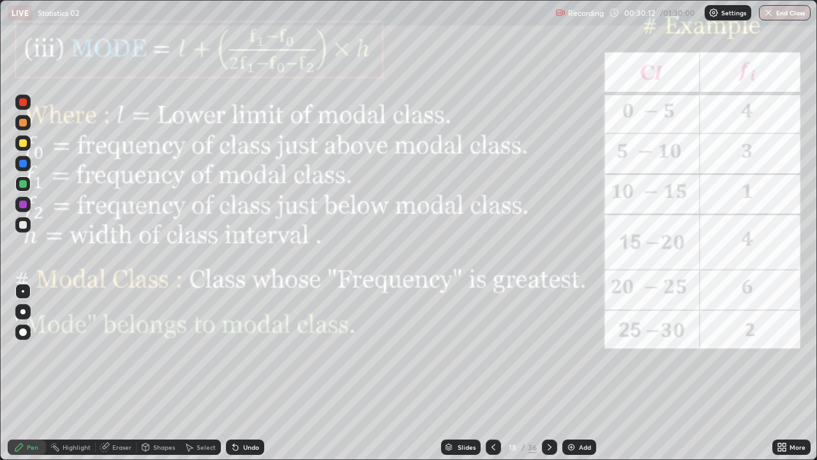
click at [554, 378] on div at bounding box center [549, 446] width 15 height 15
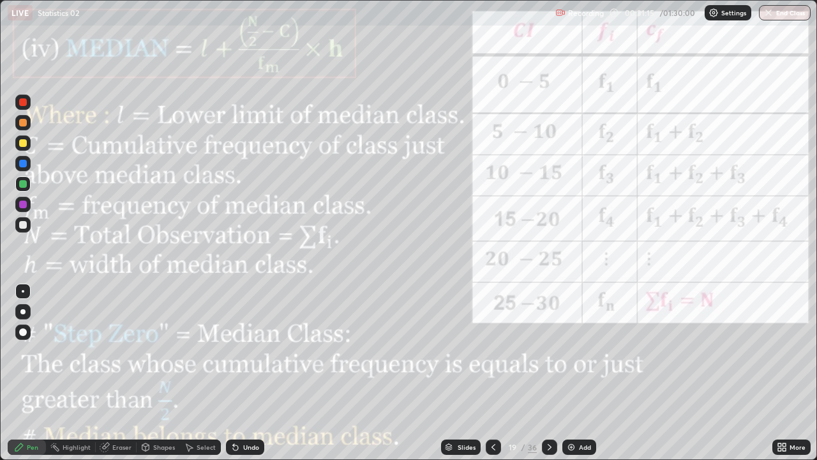
click at [22, 204] on div at bounding box center [23, 205] width 8 height 8
click at [492, 378] on icon at bounding box center [494, 447] width 10 height 10
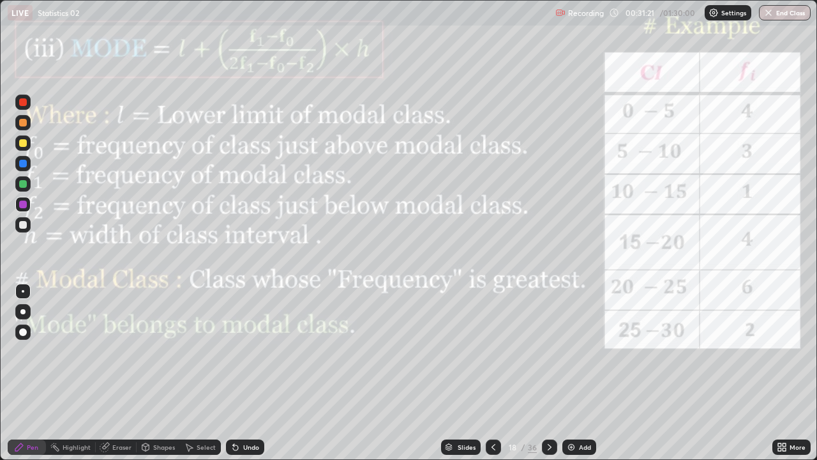
click at [550, 378] on icon at bounding box center [550, 447] width 10 height 10
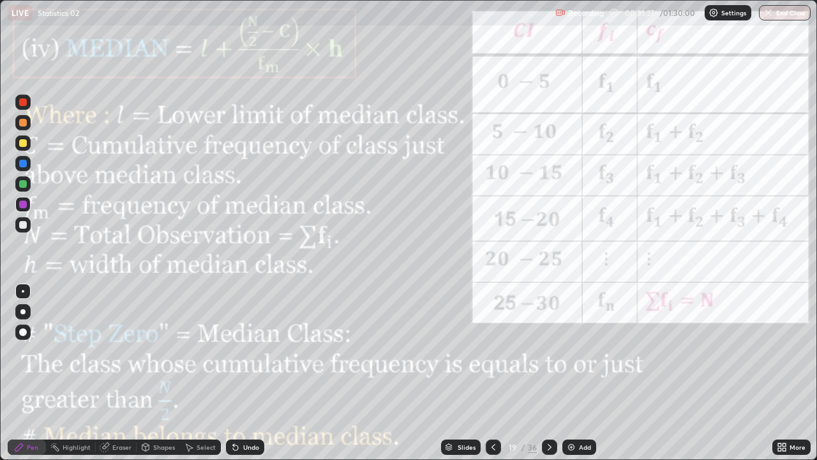
click at [493, 378] on icon at bounding box center [494, 447] width 4 height 6
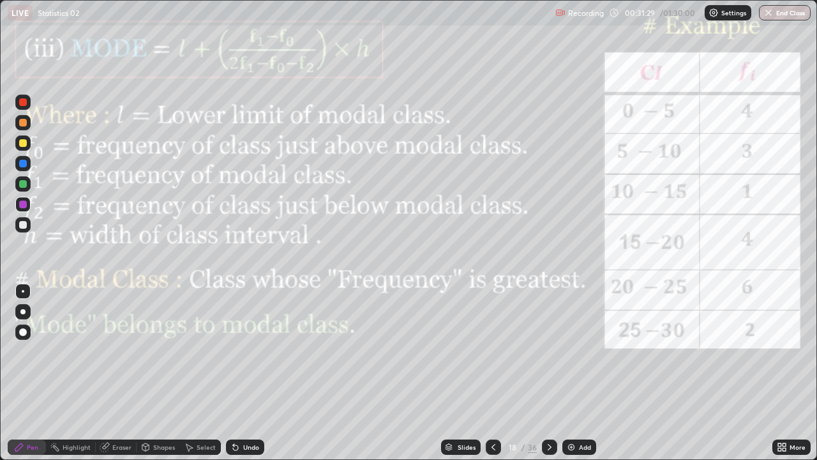
click at [549, 378] on icon at bounding box center [550, 447] width 10 height 10
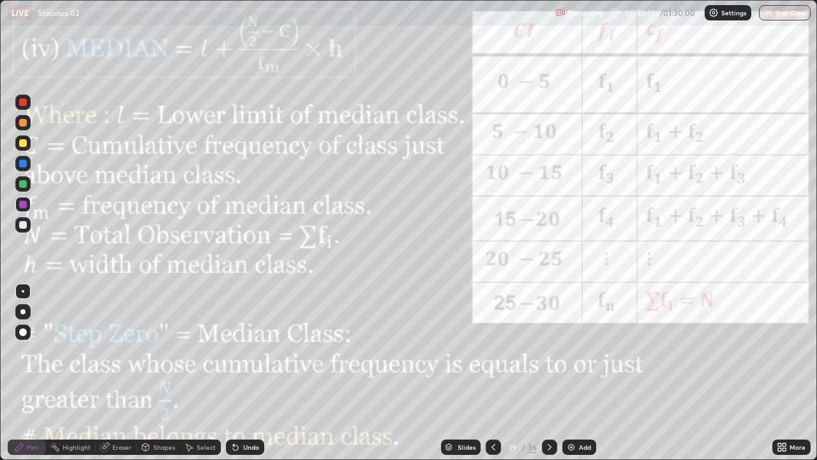
click at [495, 378] on div at bounding box center [493, 447] width 15 height 26
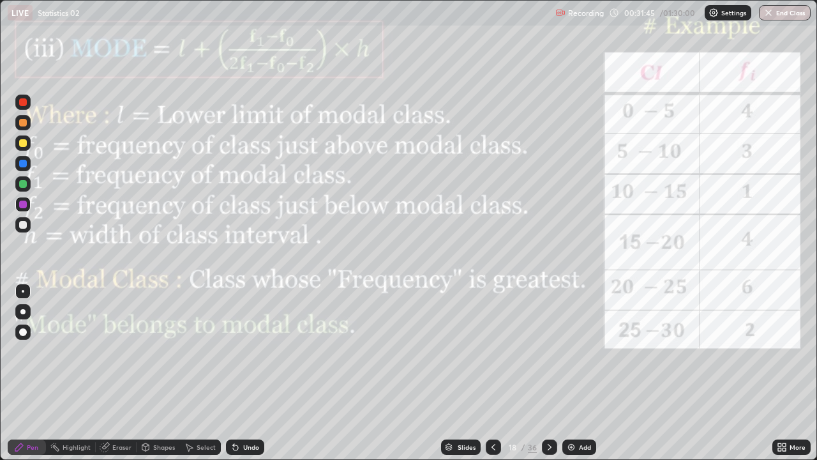
click at [549, 378] on div at bounding box center [549, 446] width 15 height 15
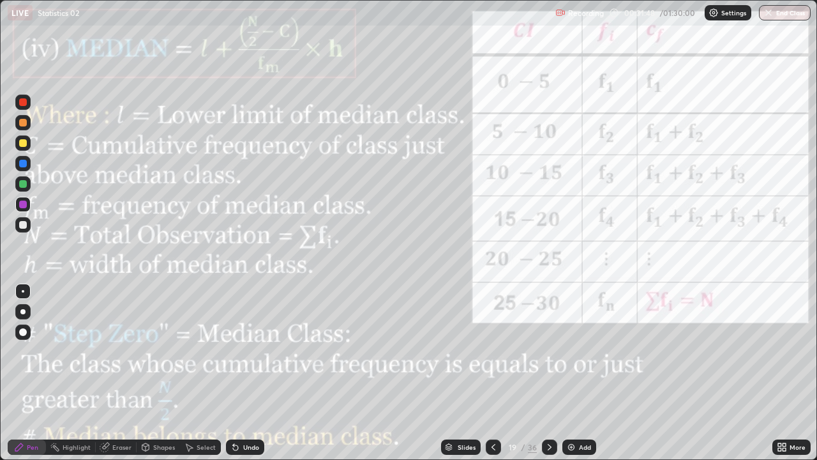
click at [122, 378] on div "Eraser" at bounding box center [121, 447] width 19 height 6
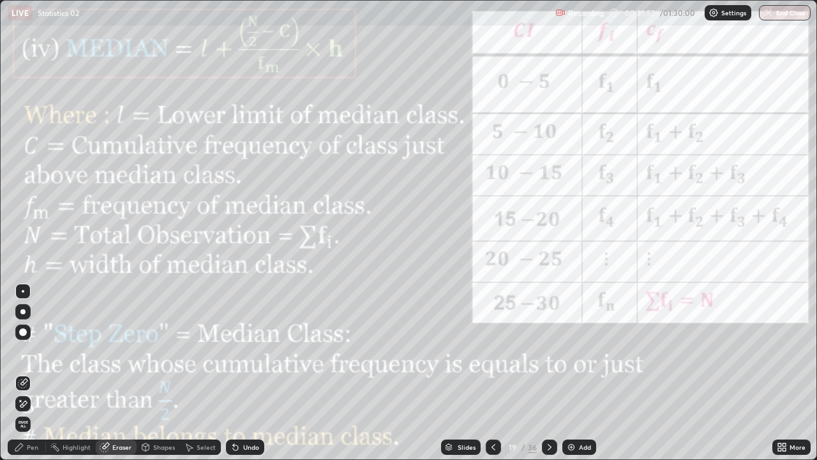
click at [32, 378] on div "Pen" at bounding box center [32, 447] width 11 height 6
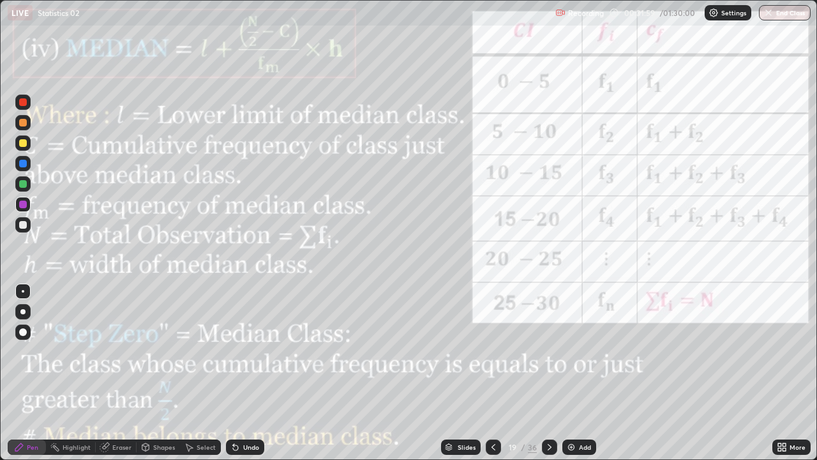
click at [491, 378] on div at bounding box center [493, 446] width 15 height 15
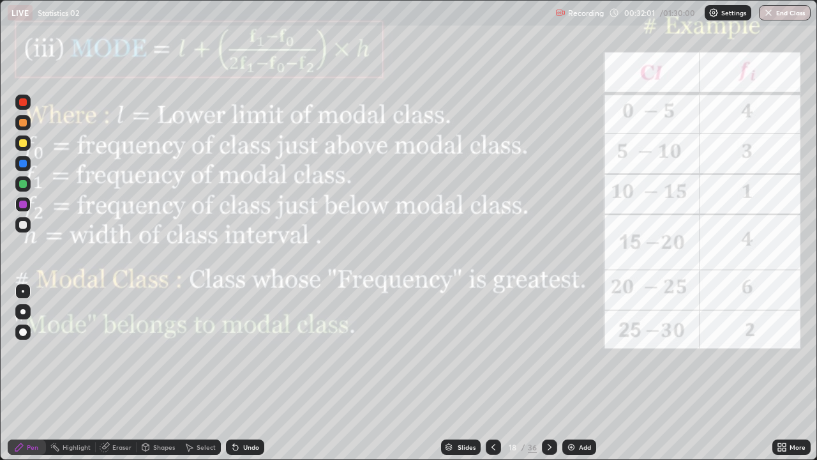
click at [550, 378] on icon at bounding box center [550, 447] width 10 height 10
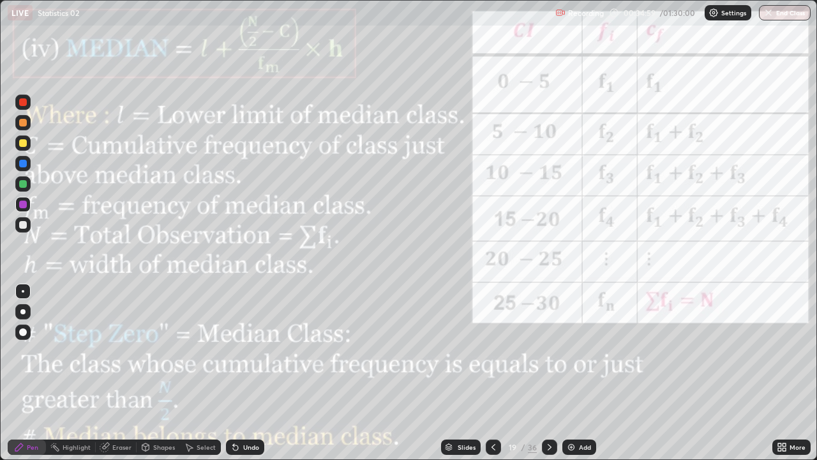
click at [31, 378] on div "Pen" at bounding box center [32, 447] width 11 height 6
click at [24, 206] on div at bounding box center [23, 205] width 8 height 8
click at [165, 378] on div "Shapes" at bounding box center [164, 447] width 22 height 6
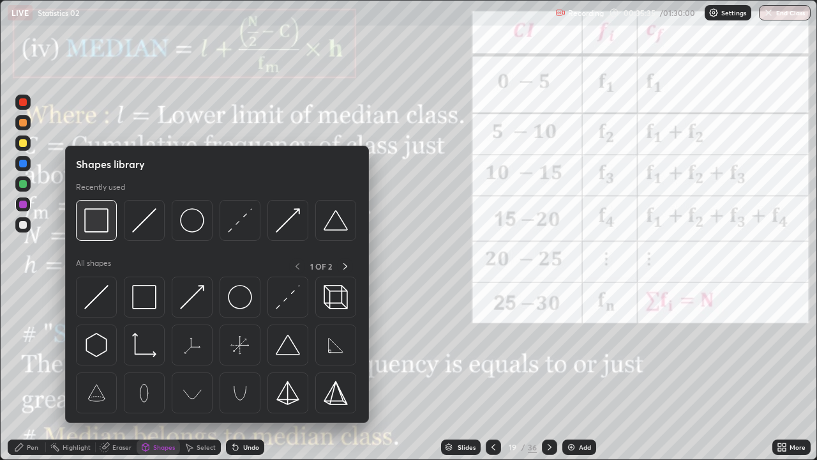
click at [115, 225] on div at bounding box center [96, 220] width 41 height 41
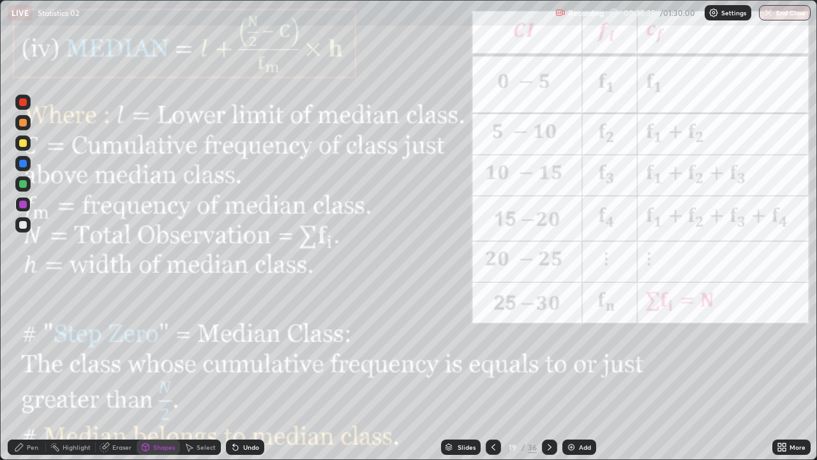
click at [27, 185] on div at bounding box center [22, 183] width 15 height 15
click at [30, 378] on div "Pen" at bounding box center [32, 447] width 11 height 6
click at [22, 207] on div at bounding box center [23, 205] width 8 height 8
click at [26, 201] on div at bounding box center [22, 204] width 15 height 15
click at [548, 378] on icon at bounding box center [550, 447] width 10 height 10
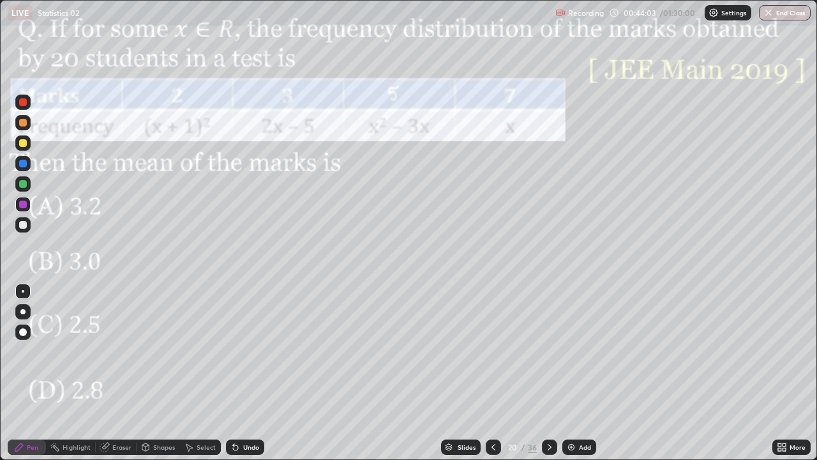
click at [35, 378] on div "Pen" at bounding box center [32, 447] width 11 height 6
click at [25, 144] on div at bounding box center [23, 143] width 8 height 8
click at [248, 378] on div "Undo" at bounding box center [251, 447] width 16 height 6
click at [24, 163] on div at bounding box center [23, 164] width 8 height 8
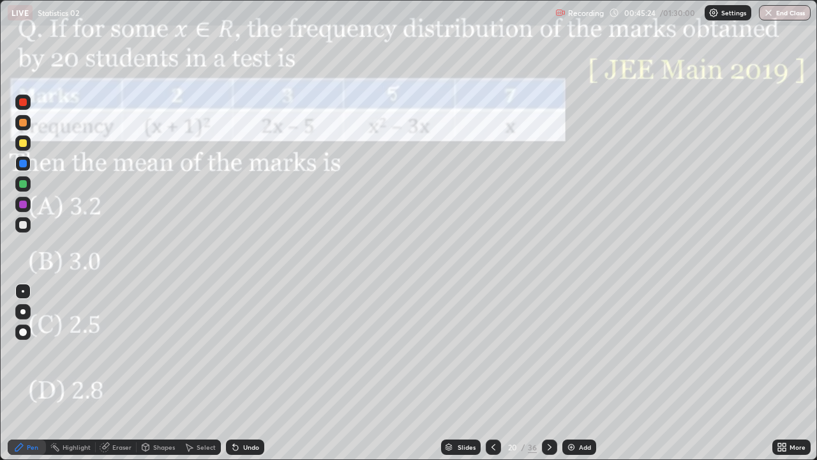
click at [24, 183] on div at bounding box center [23, 184] width 8 height 8
click at [23, 144] on div at bounding box center [23, 143] width 8 height 8
click at [22, 204] on div at bounding box center [23, 205] width 8 height 8
click at [162, 378] on div "Shapes" at bounding box center [164, 447] width 22 height 6
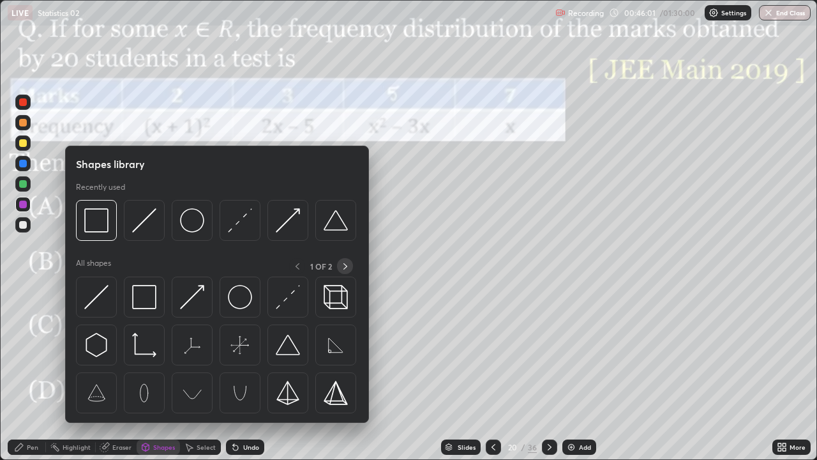
click at [345, 266] on icon at bounding box center [345, 266] width 10 height 10
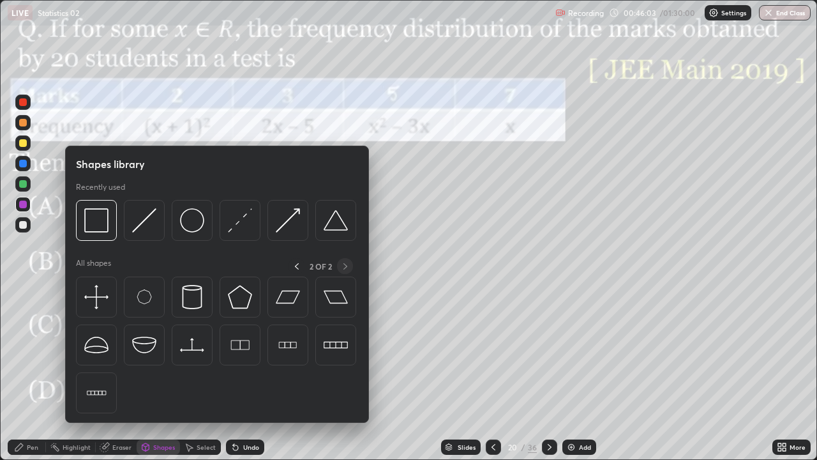
click at [242, 345] on img at bounding box center [240, 345] width 24 height 24
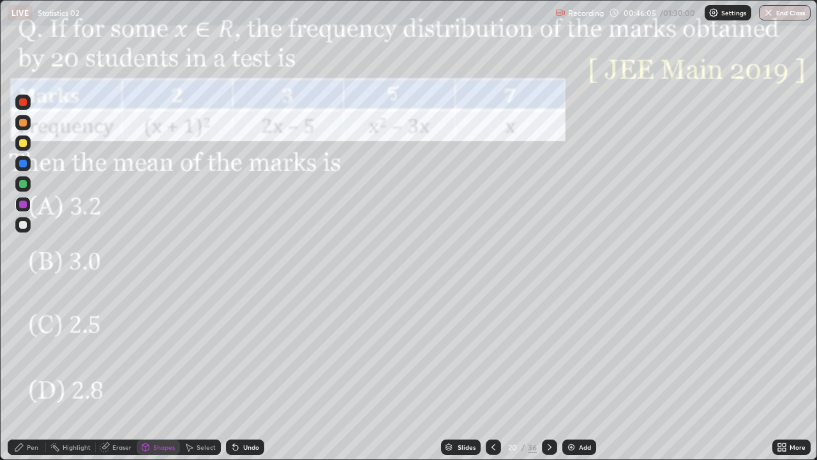
click at [167, 378] on div "Shapes" at bounding box center [158, 446] width 43 height 15
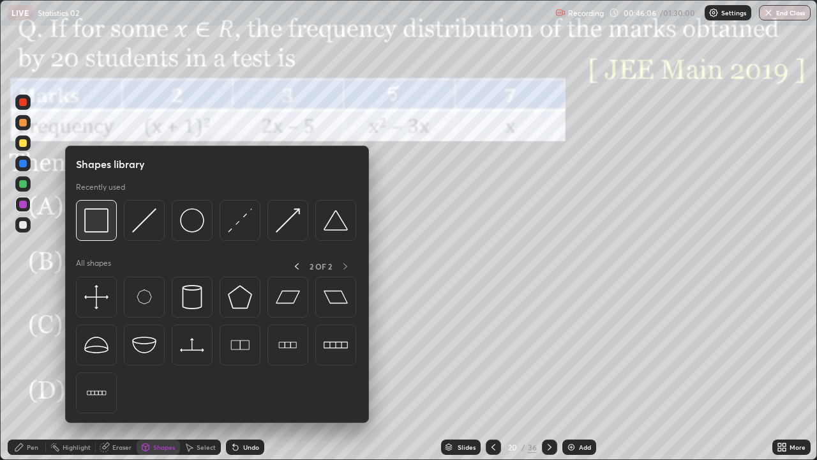
click at [100, 225] on img at bounding box center [96, 220] width 24 height 24
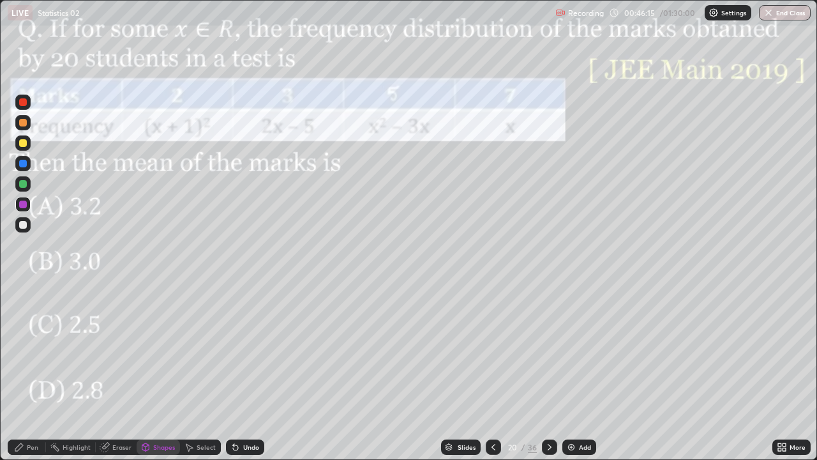
click at [36, 378] on div "Pen" at bounding box center [32, 447] width 11 height 6
click at [22, 228] on div at bounding box center [23, 225] width 8 height 8
click at [19, 189] on div at bounding box center [22, 183] width 15 height 15
click at [250, 378] on div "Undo" at bounding box center [251, 447] width 16 height 6
click at [244, 378] on div "Undo" at bounding box center [251, 447] width 16 height 6
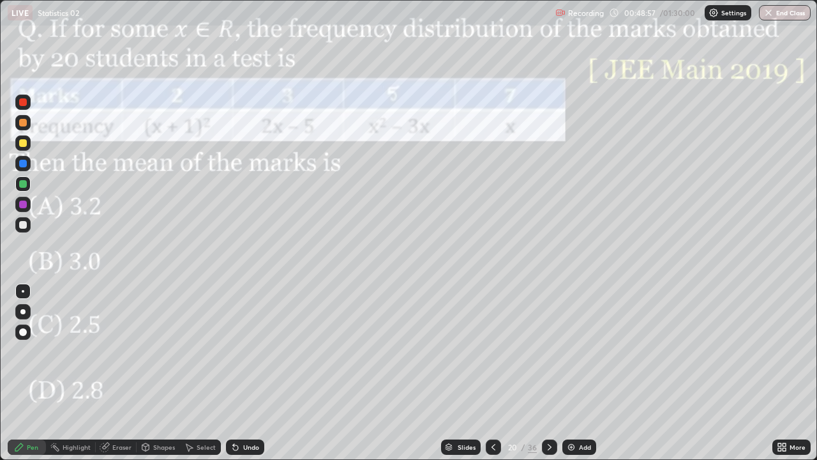
click at [554, 378] on div at bounding box center [549, 446] width 15 height 15
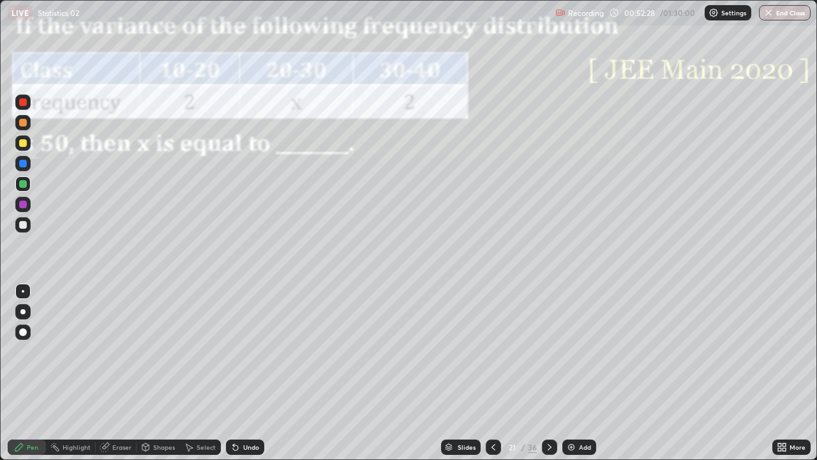
click at [168, 378] on div "Shapes" at bounding box center [164, 447] width 22 height 6
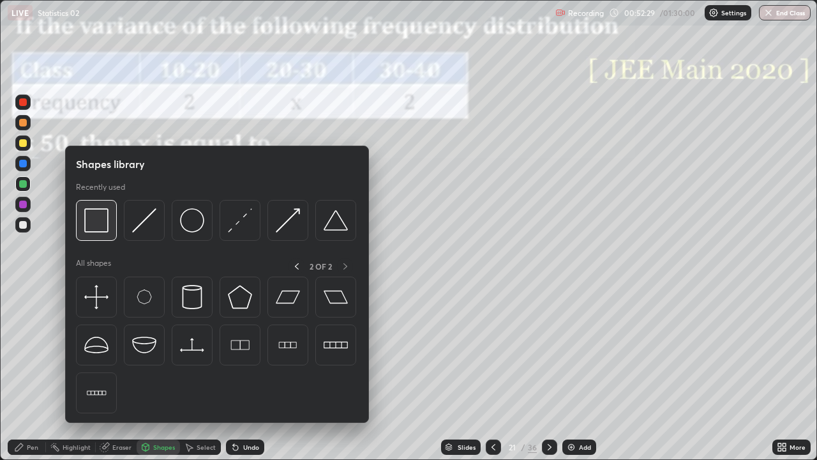
click at [100, 227] on img at bounding box center [96, 220] width 24 height 24
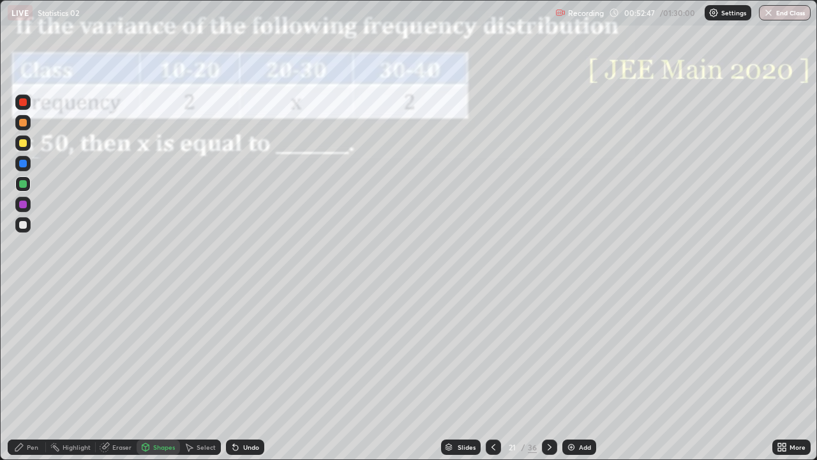
click at [160, 378] on div "Shapes" at bounding box center [164, 447] width 22 height 6
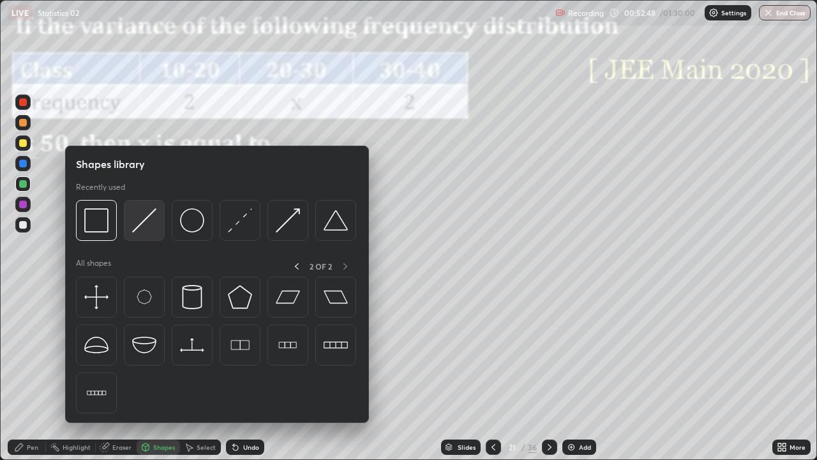
click at [149, 222] on img at bounding box center [144, 220] width 24 height 24
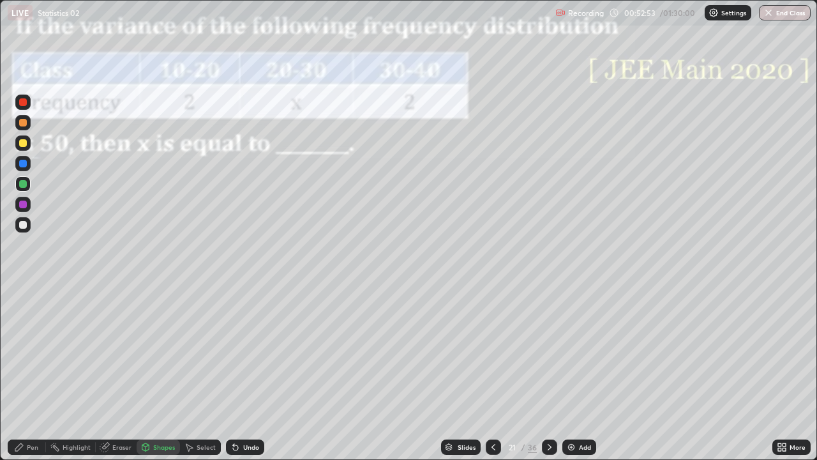
click at [29, 378] on div "Pen" at bounding box center [27, 446] width 38 height 15
click at [25, 206] on div at bounding box center [23, 205] width 8 height 8
click at [22, 166] on div at bounding box center [23, 164] width 8 height 8
click at [23, 127] on div at bounding box center [22, 122] width 15 height 15
click at [244, 378] on div "Undo" at bounding box center [245, 446] width 38 height 15
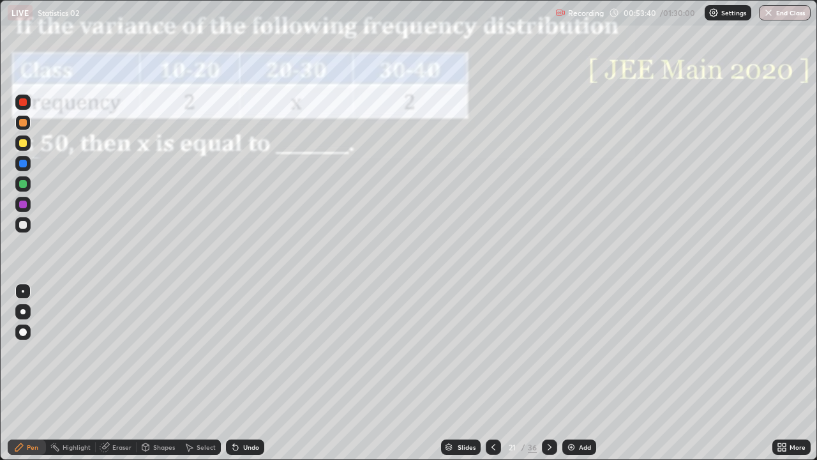
click at [24, 206] on div at bounding box center [23, 205] width 8 height 8
click at [24, 123] on div at bounding box center [23, 123] width 8 height 8
click at [26, 169] on div at bounding box center [22, 163] width 15 height 15
click at [23, 225] on div at bounding box center [23, 225] width 8 height 8
click at [246, 378] on div "Undo" at bounding box center [251, 447] width 16 height 6
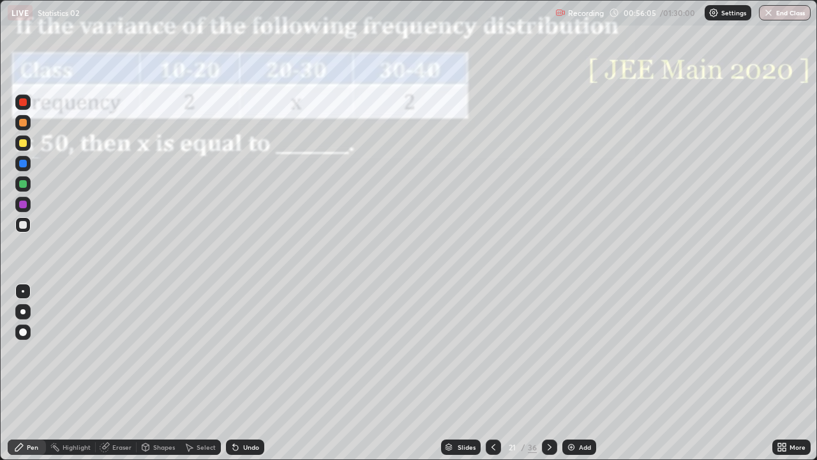
click at [243, 378] on div "Undo" at bounding box center [251, 447] width 16 height 6
click at [548, 378] on icon at bounding box center [550, 447] width 10 height 10
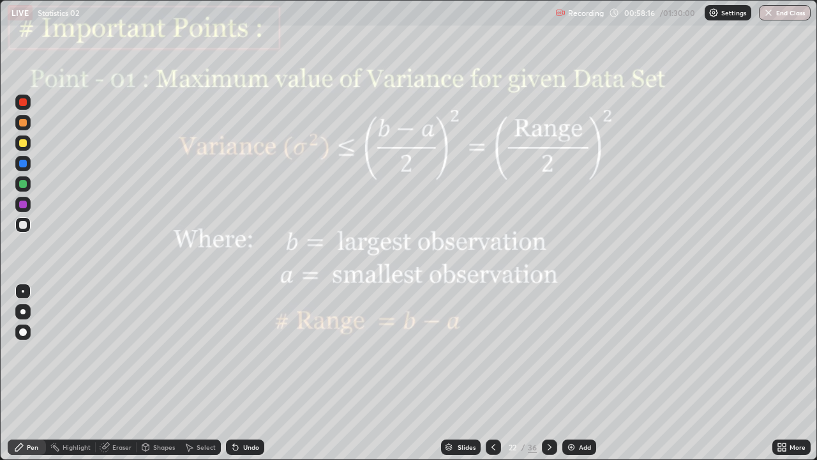
click at [160, 378] on div "Shapes" at bounding box center [164, 447] width 22 height 6
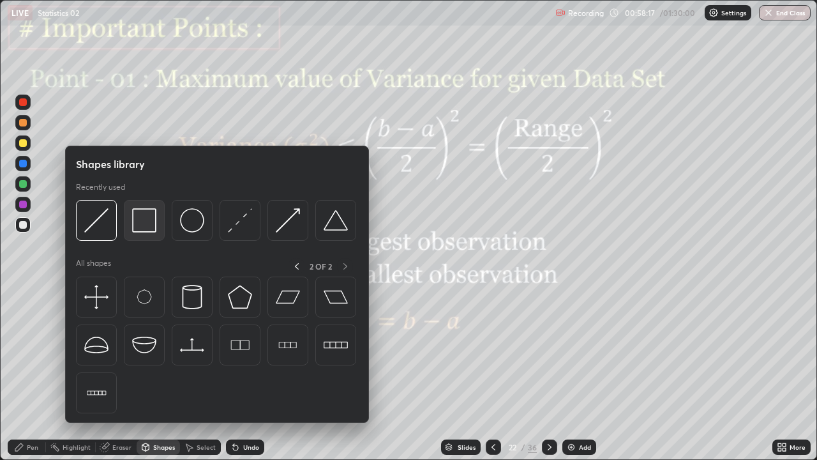
click at [145, 222] on img at bounding box center [144, 220] width 24 height 24
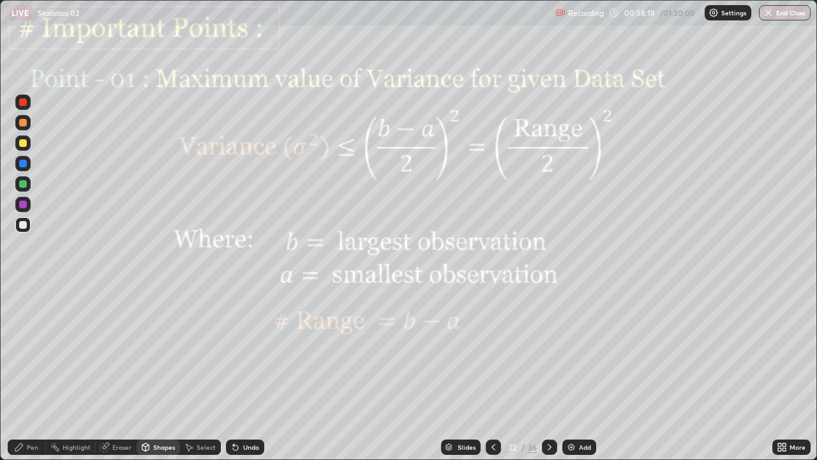
click at [24, 204] on div at bounding box center [23, 205] width 8 height 8
click at [552, 378] on icon at bounding box center [550, 447] width 10 height 10
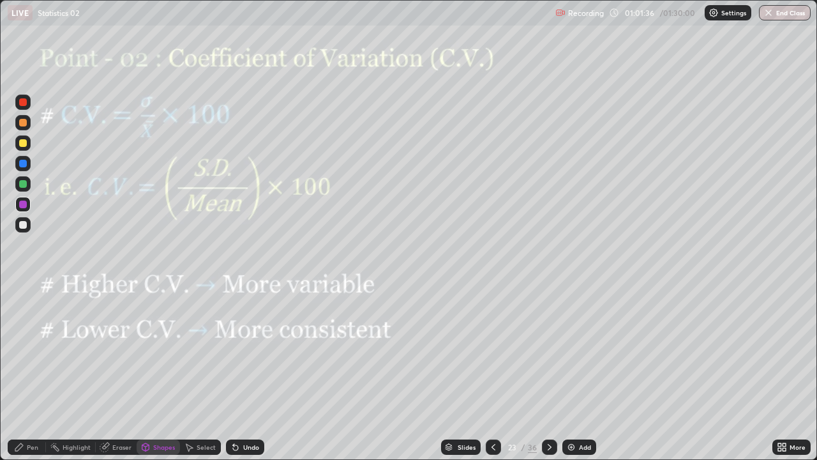
click at [159, 378] on div "Shapes" at bounding box center [164, 447] width 22 height 6
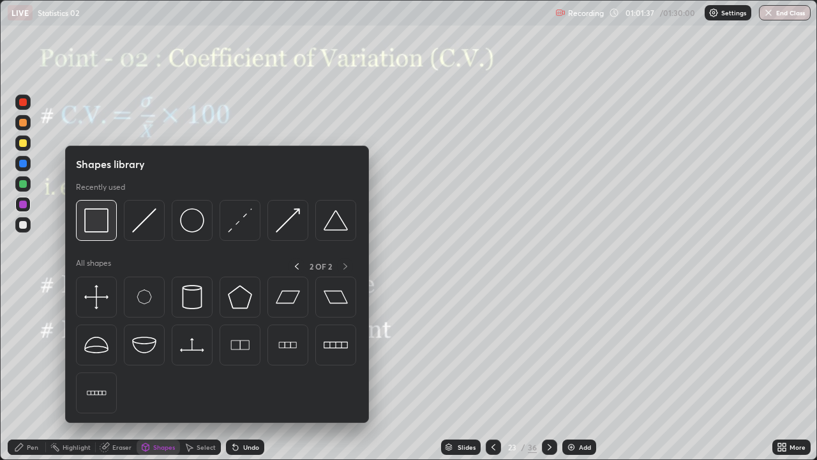
click at [108, 224] on img at bounding box center [96, 220] width 24 height 24
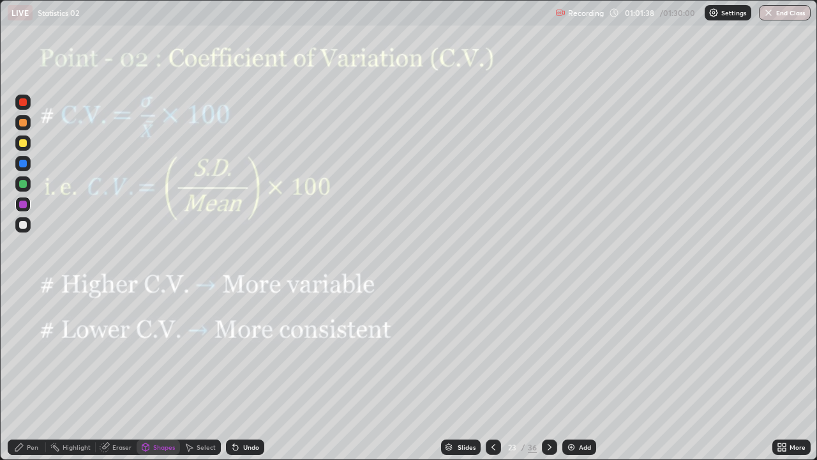
click at [28, 206] on div at bounding box center [22, 204] width 15 height 15
click at [548, 378] on icon at bounding box center [550, 447] width 10 height 10
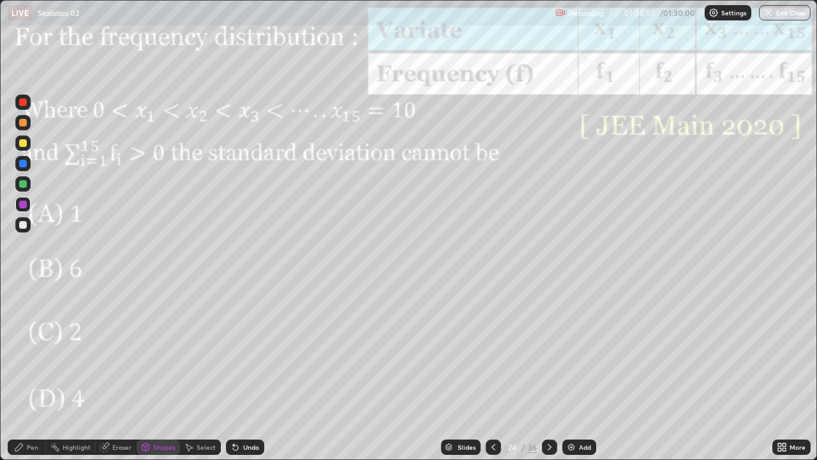
click at [15, 204] on div at bounding box center [22, 204] width 15 height 15
click at [243, 378] on div "Undo" at bounding box center [245, 446] width 38 height 15
click at [27, 378] on div "Pen" at bounding box center [32, 447] width 11 height 6
click at [24, 204] on div at bounding box center [23, 205] width 8 height 8
click at [552, 378] on icon at bounding box center [550, 447] width 10 height 10
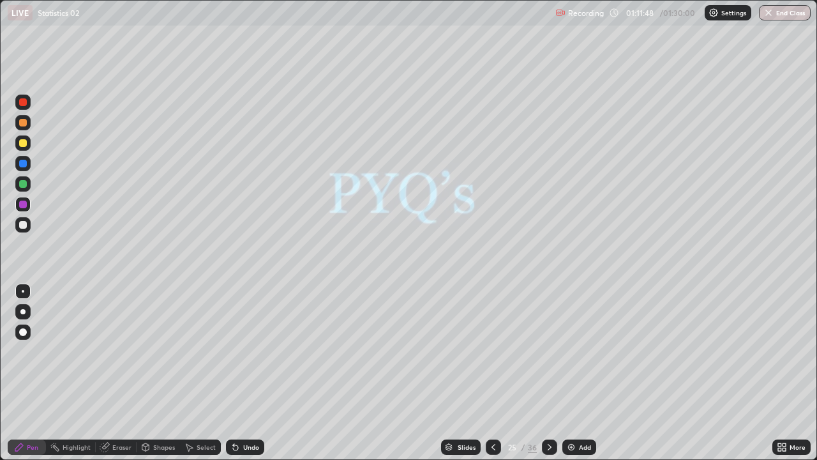
click at [550, 378] on icon at bounding box center [550, 447] width 10 height 10
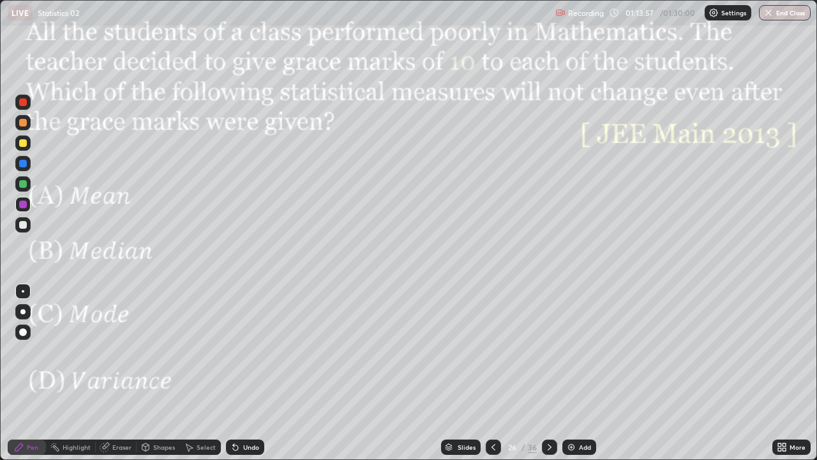
click at [554, 378] on div at bounding box center [549, 446] width 15 height 15
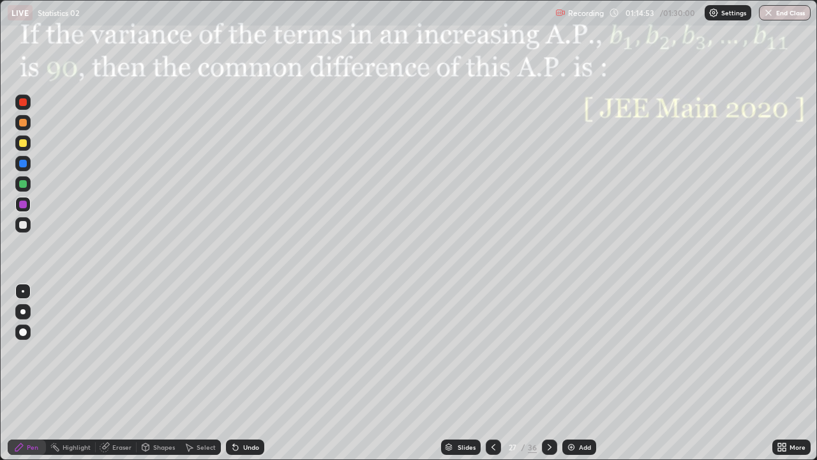
click at [21, 208] on div at bounding box center [23, 205] width 8 height 8
click at [254, 378] on div "Undo" at bounding box center [245, 446] width 38 height 15
click at [257, 378] on div "Undo" at bounding box center [245, 446] width 38 height 15
click at [259, 378] on div "Undo" at bounding box center [245, 446] width 38 height 15
click at [547, 378] on icon at bounding box center [550, 447] width 10 height 10
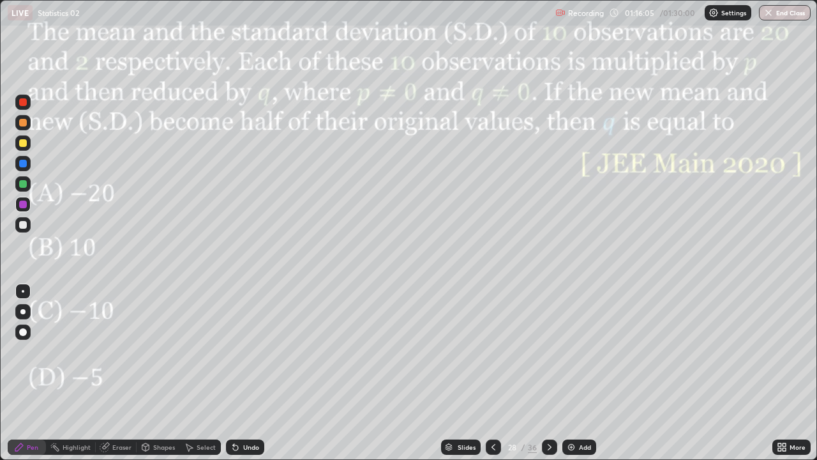
click at [549, 378] on icon at bounding box center [550, 447] width 10 height 10
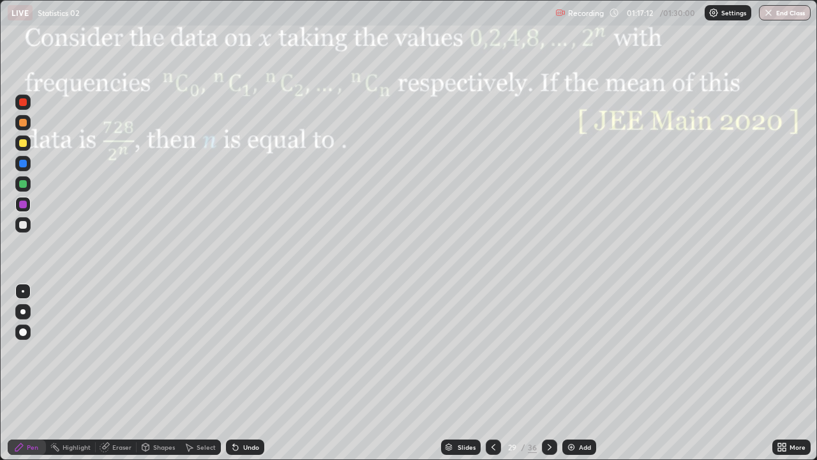
click at [554, 378] on div at bounding box center [549, 446] width 15 height 15
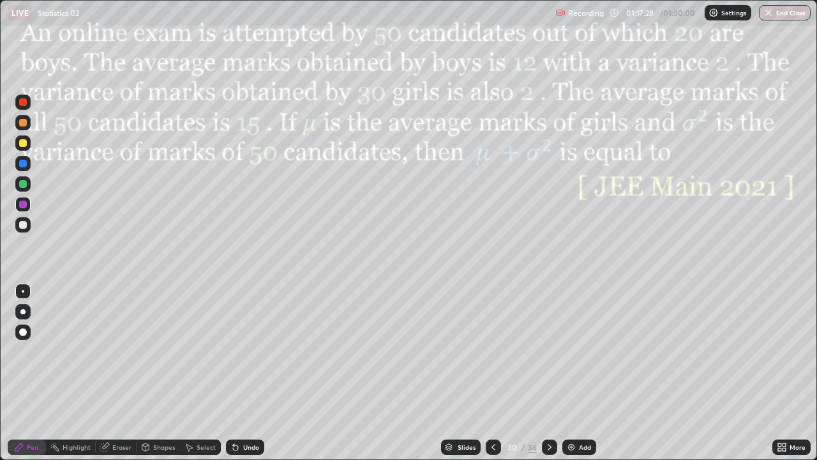
click at [548, 378] on icon at bounding box center [550, 447] width 10 height 10
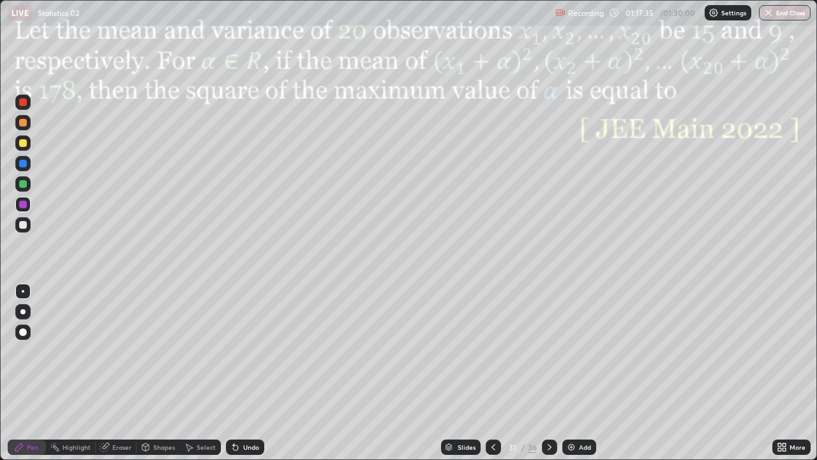
click at [550, 378] on icon at bounding box center [550, 447] width 10 height 10
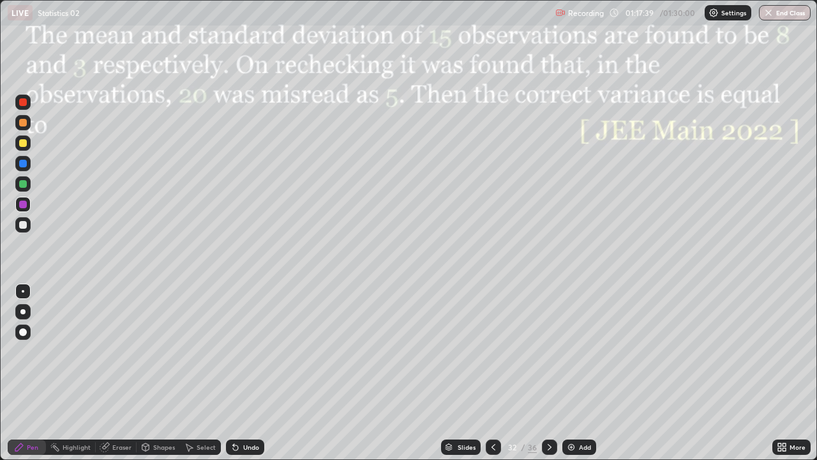
click at [555, 378] on div at bounding box center [549, 446] width 15 height 15
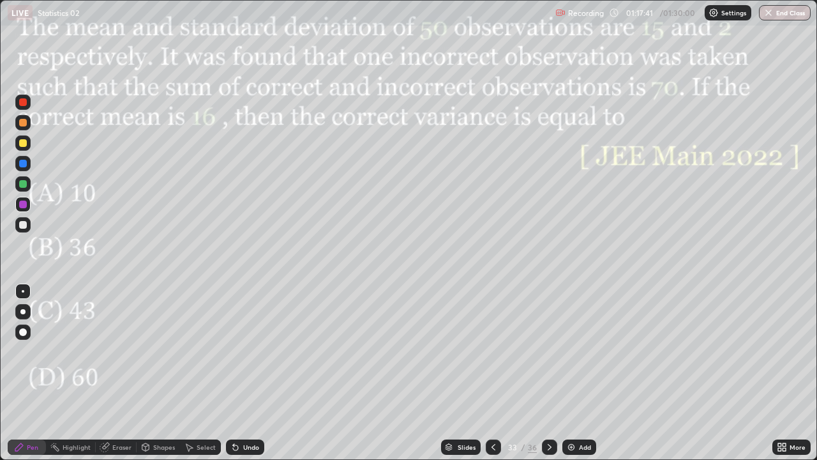
click at [548, 378] on icon at bounding box center [550, 447] width 10 height 10
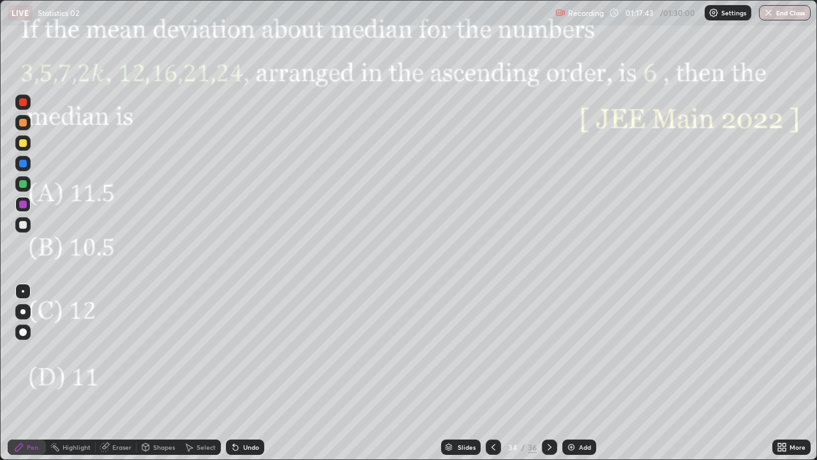
click at [548, 378] on icon at bounding box center [550, 447] width 10 height 10
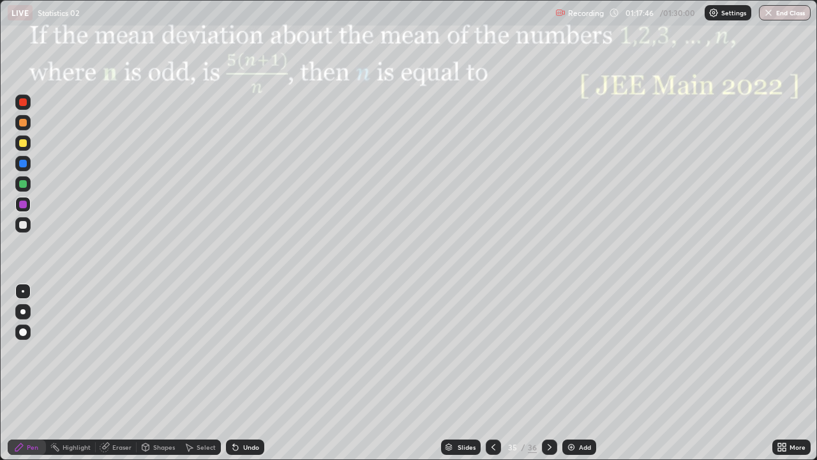
click at [554, 378] on div at bounding box center [549, 446] width 15 height 15
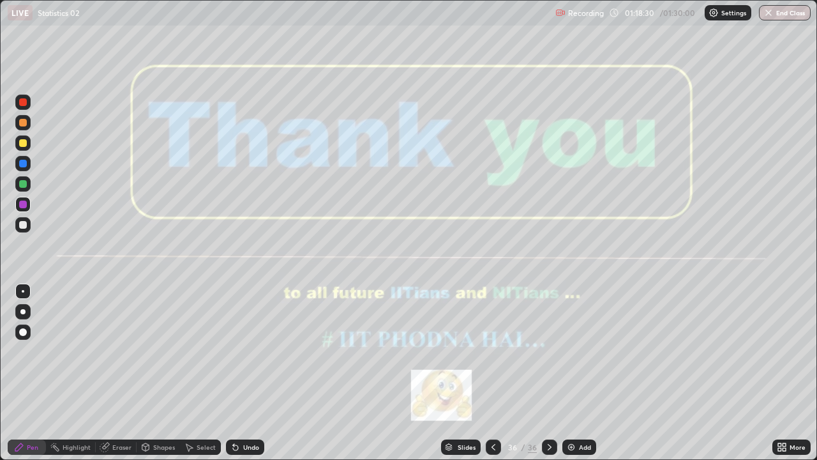
click at [794, 13] on button "End Class" at bounding box center [785, 12] width 52 height 15
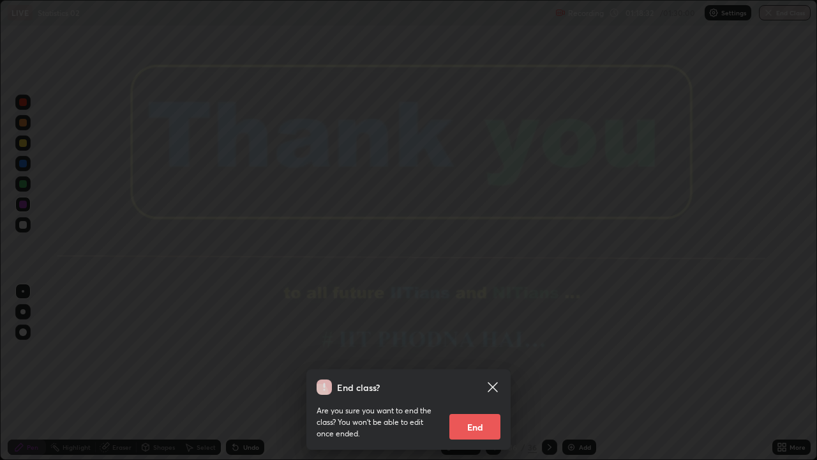
click at [478, 378] on button "End" at bounding box center [475, 427] width 51 height 26
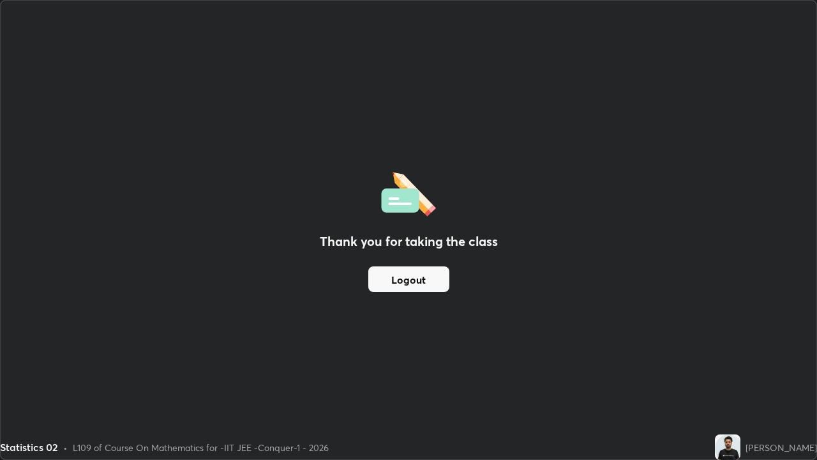
click at [428, 276] on button "Logout" at bounding box center [408, 279] width 81 height 26
